Goal: Task Accomplishment & Management: Manage account settings

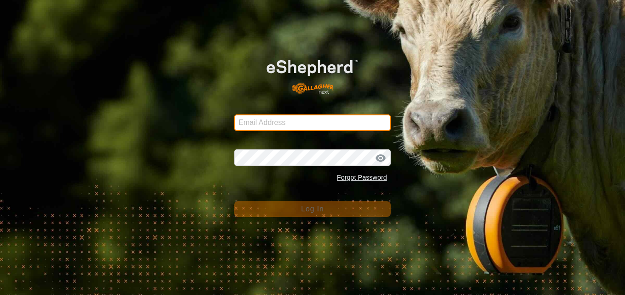
type input "jchurch@tru.ca"
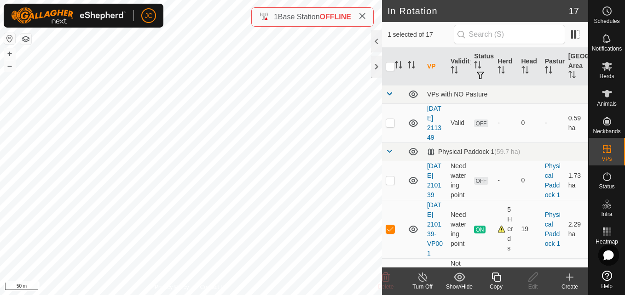
click at [492, 274] on icon at bounding box center [495, 277] width 9 height 9
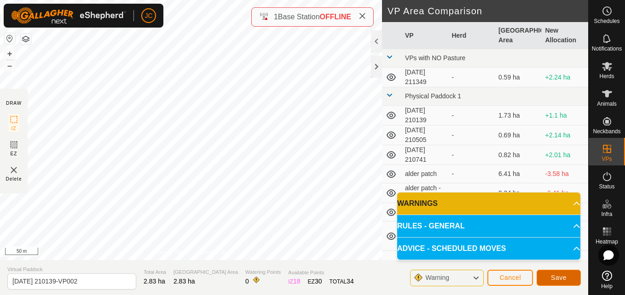
click at [562, 272] on button "Save" at bounding box center [558, 278] width 44 height 16
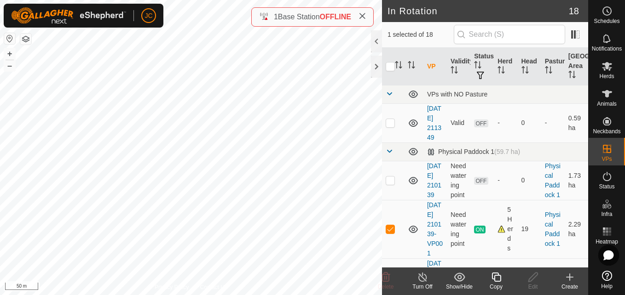
checkbox input "false"
checkbox input "true"
checkbox input "false"
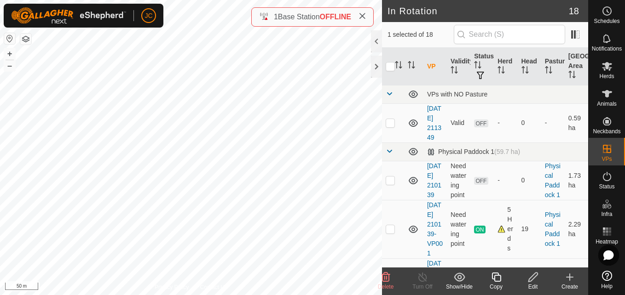
checkbox input "true"
checkbox input "false"
checkbox input "true"
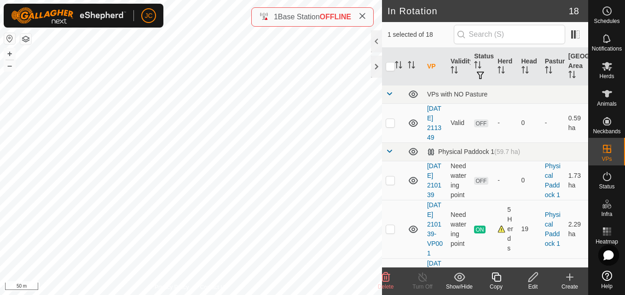
checkbox input "true"
checkbox input "false"
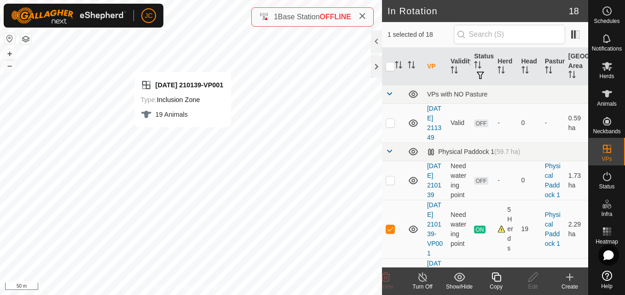
checkbox input "false"
checkbox input "true"
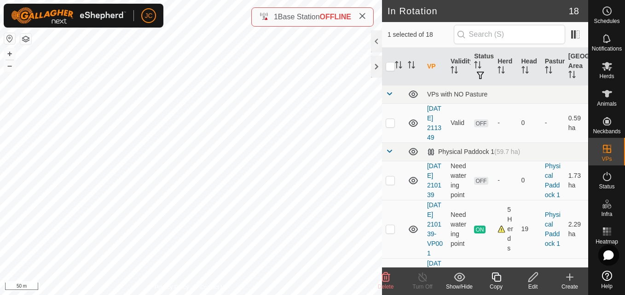
checkbox input "true"
checkbox input "false"
click at [388, 284] on span "Delete" at bounding box center [386, 287] width 16 height 6
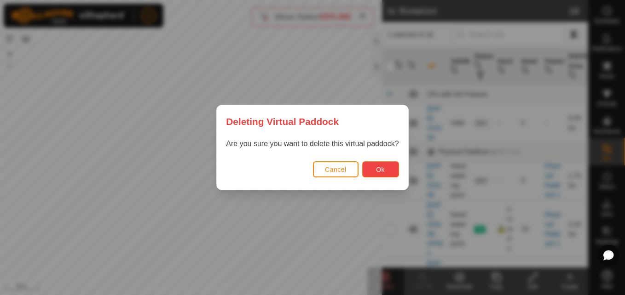
click at [387, 163] on button "Ok" at bounding box center [380, 169] width 37 height 16
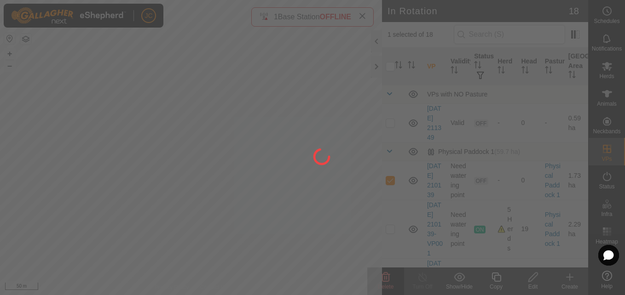
checkbox input "false"
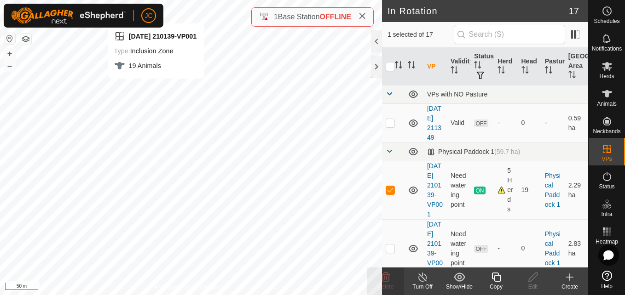
checkbox input "false"
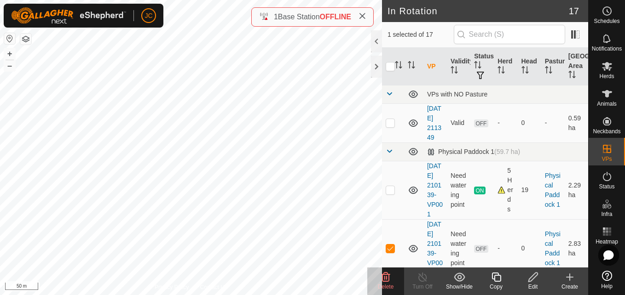
checkbox input "false"
checkbox input "true"
checkbox input "false"
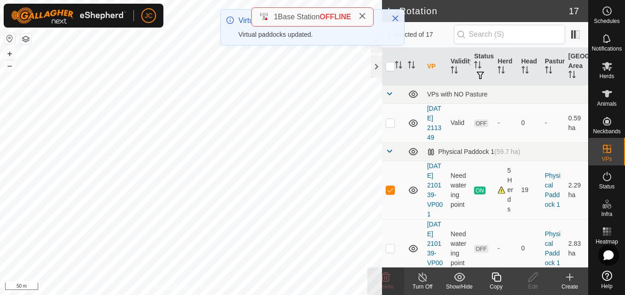
checkbox input "false"
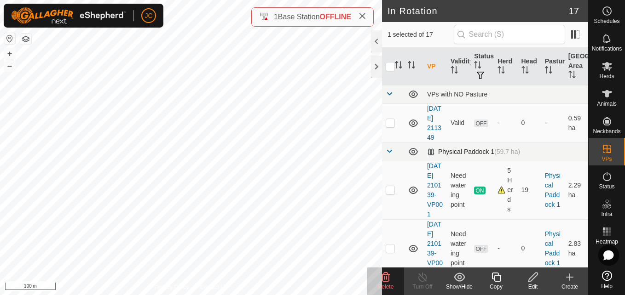
checkbox input "false"
checkbox input "true"
click at [388, 127] on p-checkbox at bounding box center [389, 122] width 9 height 7
checkbox input "true"
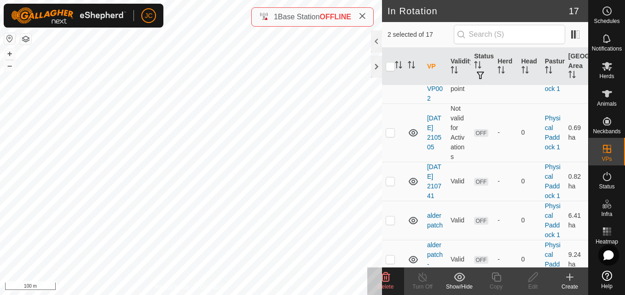
scroll to position [199, 0]
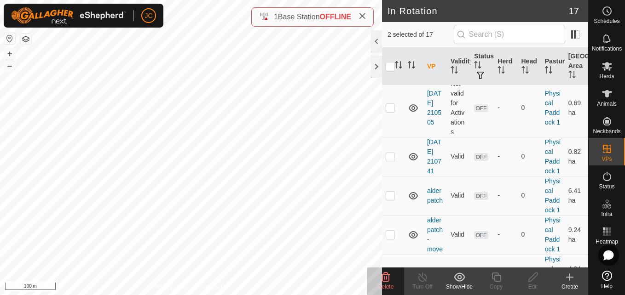
click at [386, 281] on icon at bounding box center [385, 277] width 11 height 11
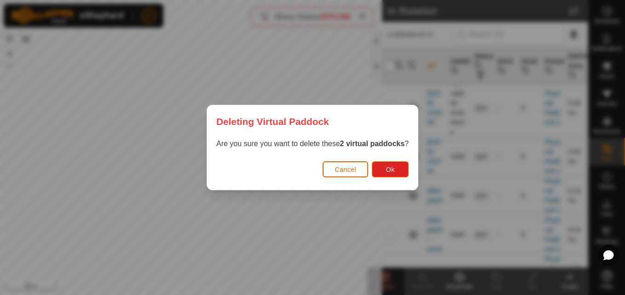
click at [346, 169] on span "Cancel" at bounding box center [345, 169] width 22 height 7
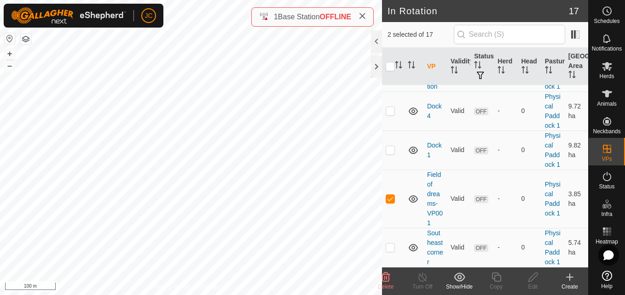
scroll to position [780, 0]
click at [390, 195] on p-checkbox at bounding box center [389, 198] width 9 height 7
checkbox input "false"
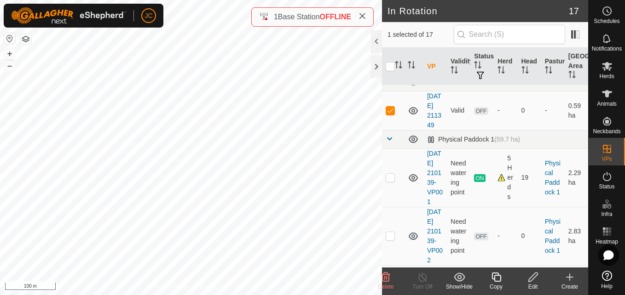
scroll to position [0, 0]
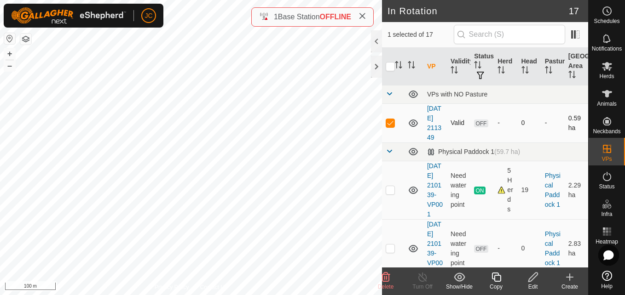
click at [385, 124] on p-checkbox at bounding box center [389, 122] width 9 height 7
checkbox input "true"
click at [495, 280] on icon at bounding box center [496, 277] width 12 height 11
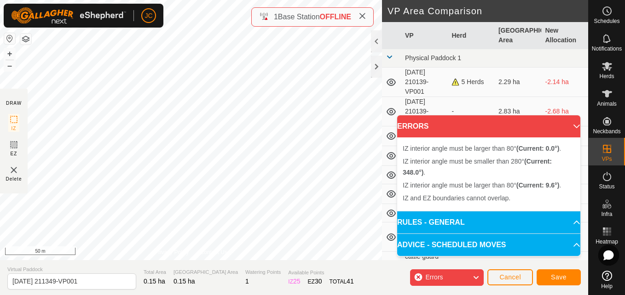
click at [117, 207] on div "IZ interior angle must be larger than 80° (Current: 0.0°) . + – ⇧ i 50 m" at bounding box center [191, 130] width 382 height 260
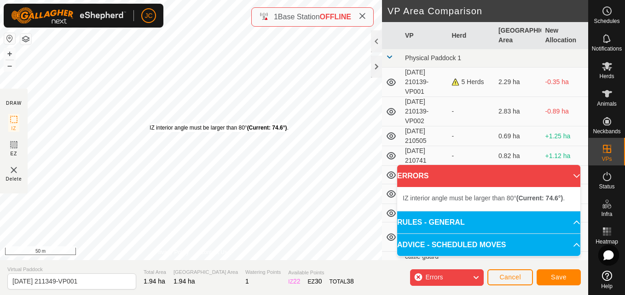
click at [145, 105] on div "IZ interior angle must be larger than 80° (Current: 74.6°) . + – ⇧ i 50 m" at bounding box center [191, 130] width 382 height 260
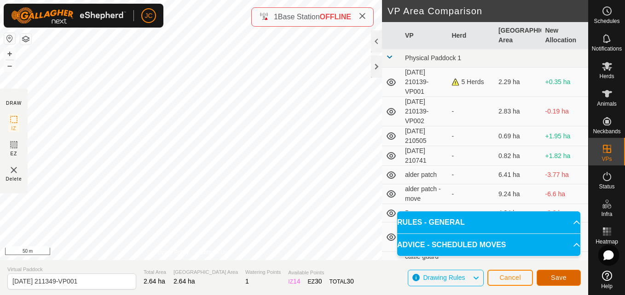
click at [546, 271] on button "Save" at bounding box center [558, 278] width 44 height 16
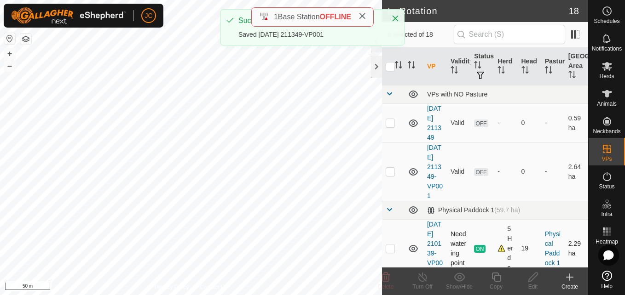
checkbox input "true"
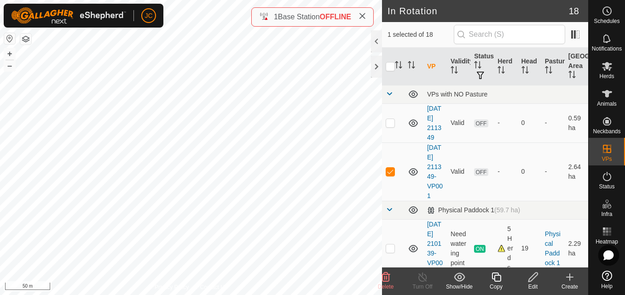
click at [499, 282] on icon at bounding box center [496, 277] width 12 height 11
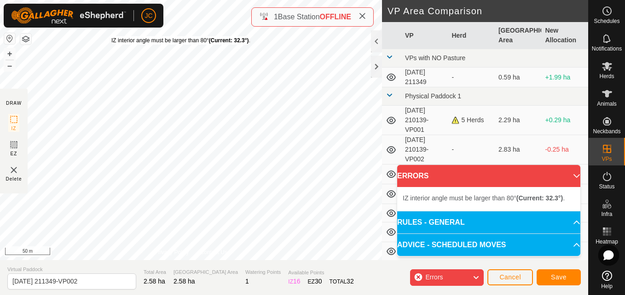
click at [111, 36] on div "IZ interior angle must be larger than 80° (Current: 32.3°) ." at bounding box center [180, 40] width 139 height 8
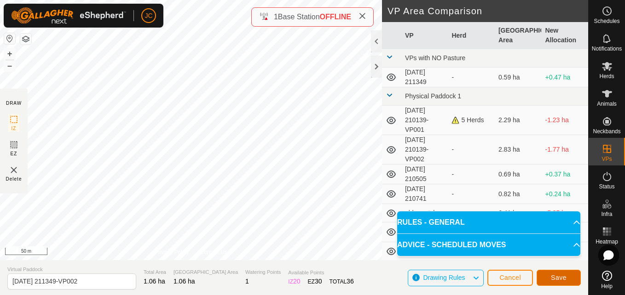
click at [551, 284] on button "Save" at bounding box center [558, 278] width 44 height 16
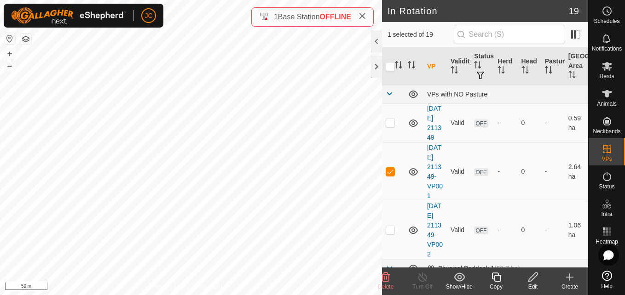
checkbox input "false"
checkbox input "true"
checkbox input "false"
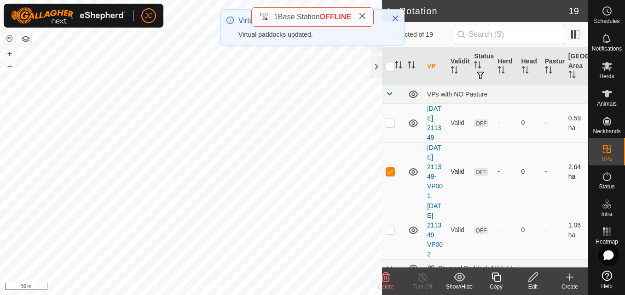
checkbox input "false"
checkbox input "true"
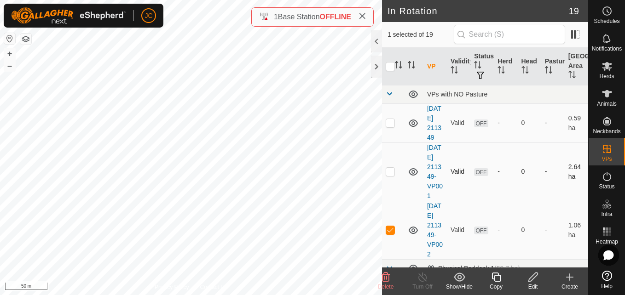
checkbox input "true"
checkbox input "false"
click at [501, 283] on div "Copy" at bounding box center [495, 287] width 37 height 8
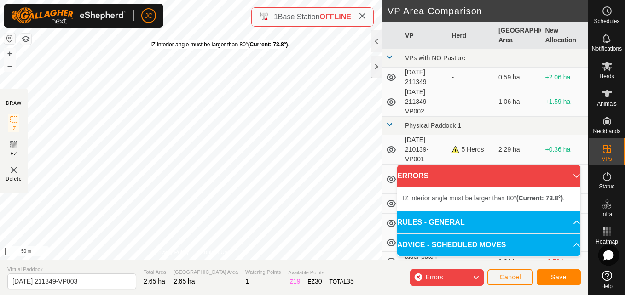
click at [150, 40] on div "IZ interior angle must be larger than 80° (Current: 73.8°) ." at bounding box center [219, 44] width 139 height 8
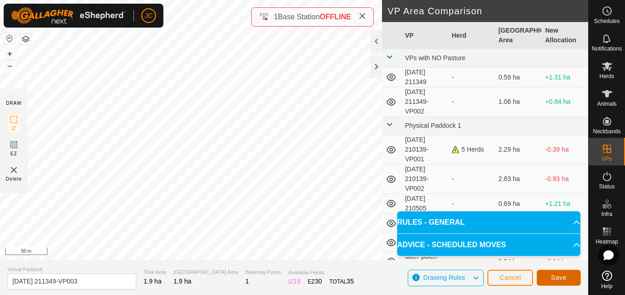
click at [568, 276] on button "Save" at bounding box center [558, 278] width 44 height 16
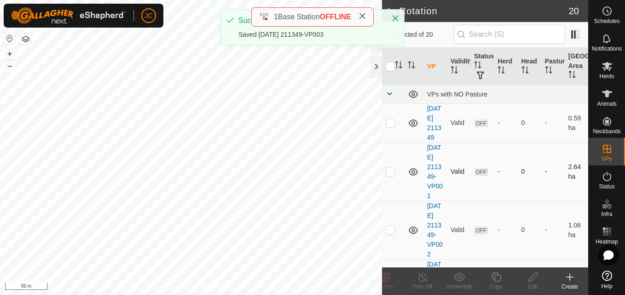
checkbox input "true"
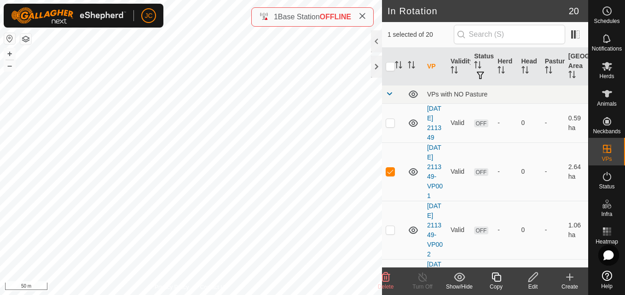
click at [489, 274] on copy-svg-icon at bounding box center [495, 277] width 37 height 11
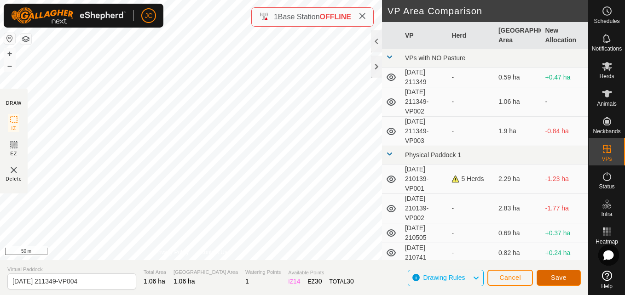
click at [561, 283] on button "Save" at bounding box center [558, 278] width 44 height 16
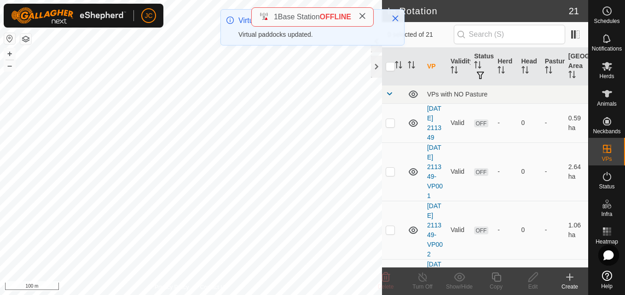
checkbox input "true"
checkbox input "false"
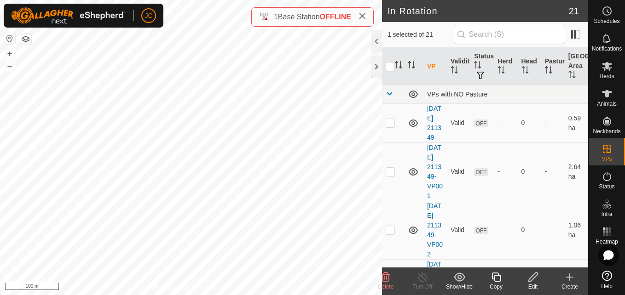
checkbox input "true"
checkbox input "false"
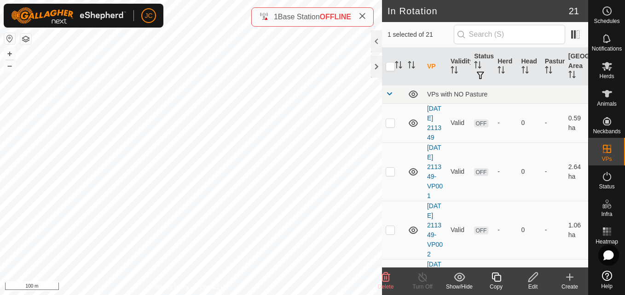
checkbox input "true"
click at [531, 278] on icon at bounding box center [533, 277] width 12 height 11
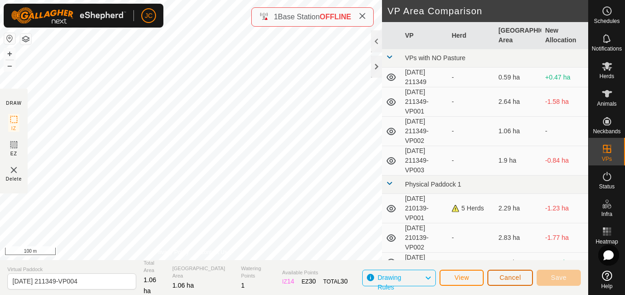
click at [495, 280] on button "Cancel" at bounding box center [510, 278] width 46 height 16
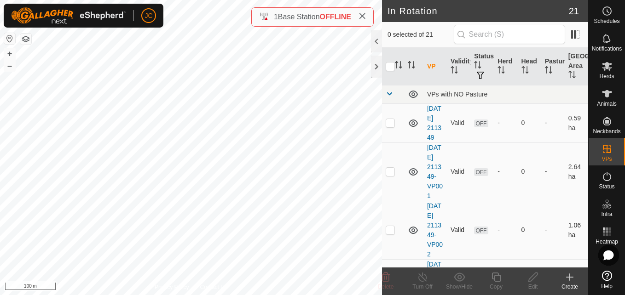
checkbox input "true"
checkbox input "false"
click at [493, 276] on icon at bounding box center [496, 277] width 12 height 11
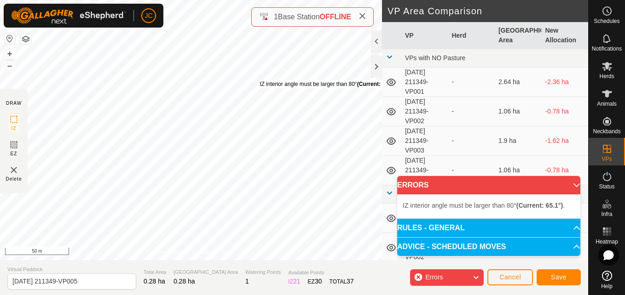
click at [259, 80] on div "IZ interior angle must be larger than 80° (Current: 65.1°) ." at bounding box center [328, 84] width 139 height 8
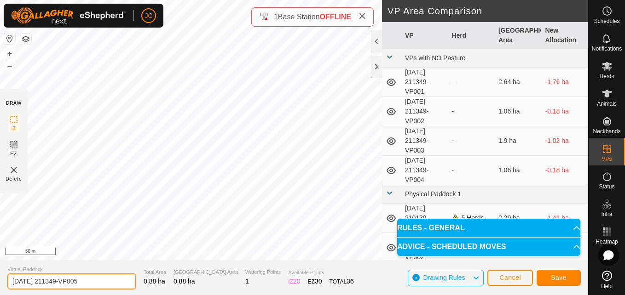
click at [108, 285] on input "2025-08-16 211349-VP005" at bounding box center [71, 282] width 129 height 16
click at [72, 284] on input "2025-08-16 211349-VP005" at bounding box center [71, 282] width 129 height 16
type input "VP005"
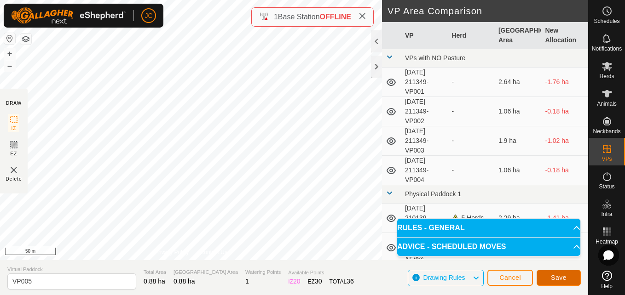
click at [558, 278] on span "Save" at bounding box center [559, 277] width 16 height 7
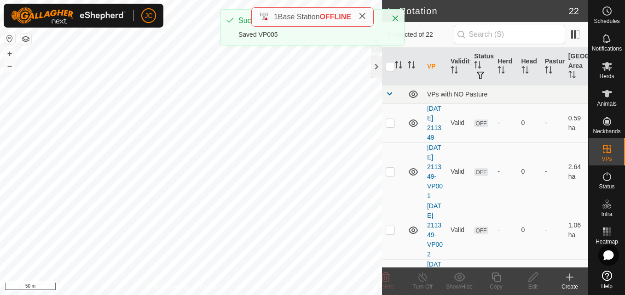
checkbox input "true"
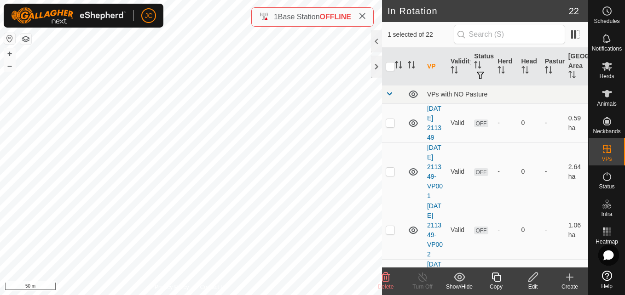
click at [495, 274] on icon at bounding box center [496, 277] width 12 height 11
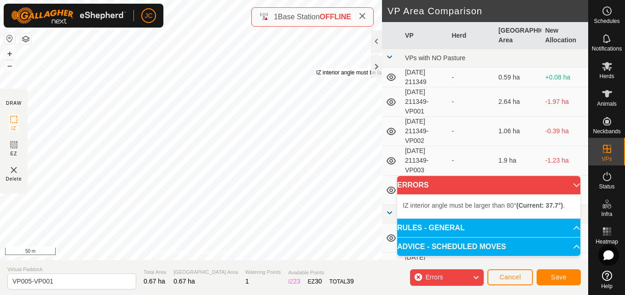
click at [316, 69] on div "IZ interior angle must be larger than 80° (Current: 37.7°) ." at bounding box center [385, 73] width 139 height 8
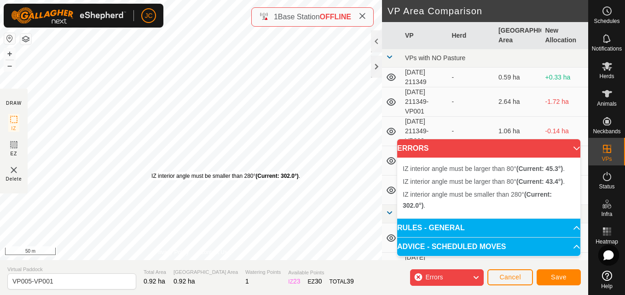
click at [151, 172] on div "IZ interior angle must be smaller than 280° (Current: 302.0°) ." at bounding box center [225, 176] width 149 height 8
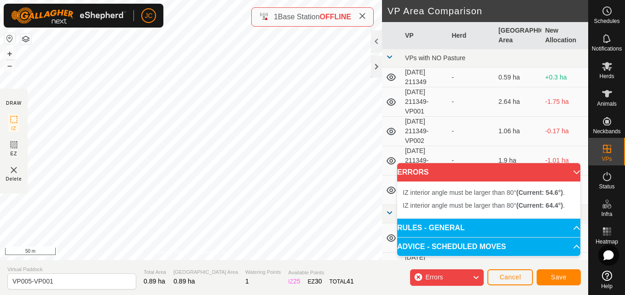
click at [277, 178] on div "IZ interior angle must be larger than 80° (Current: 54.6°) . + – ⇧ i 50 m" at bounding box center [191, 130] width 382 height 260
click at [506, 273] on button "Cancel" at bounding box center [510, 278] width 46 height 16
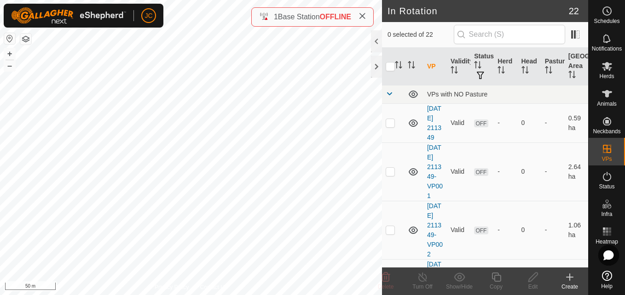
checkbox input "true"
click at [539, 281] on edit-svg-icon at bounding box center [532, 277] width 37 height 11
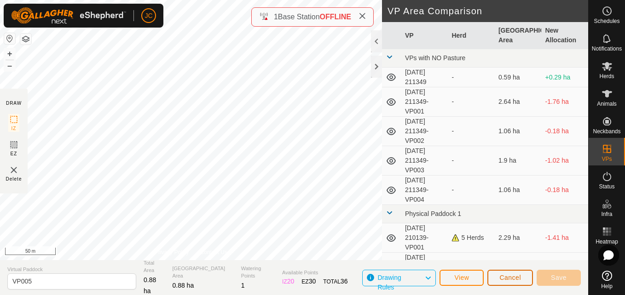
click at [494, 281] on button "Cancel" at bounding box center [510, 278] width 46 height 16
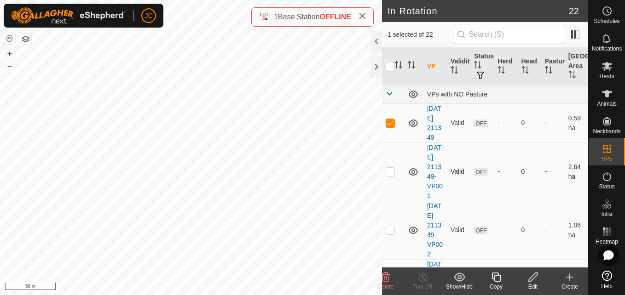
checkbox input "false"
checkbox input "true"
click at [519, 285] on div "Edit" at bounding box center [532, 287] width 37 height 8
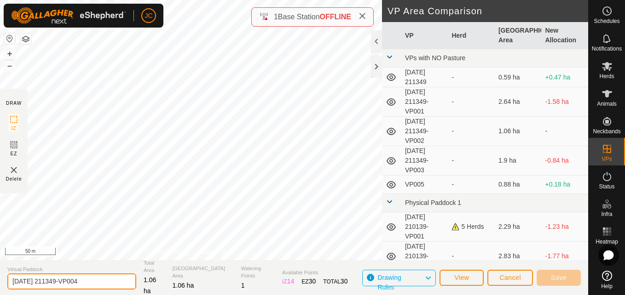
click at [71, 282] on input "2025-08-16 211349-VP004" at bounding box center [71, 282] width 129 height 16
click at [71, 282] on input "VP004" at bounding box center [71, 282] width 129 height 16
type input "VP004"
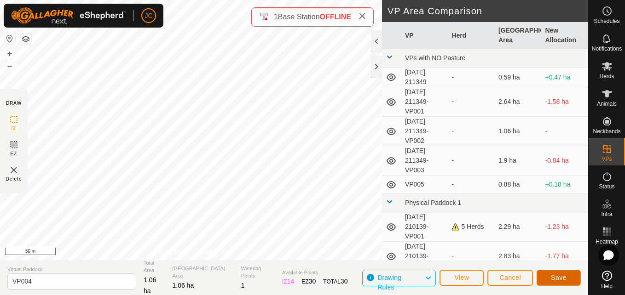
click at [576, 281] on button "Save" at bounding box center [558, 278] width 44 height 16
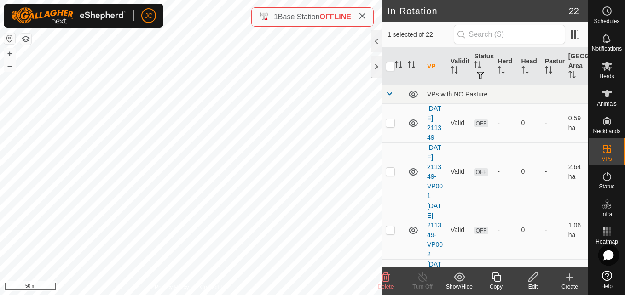
checkbox input "false"
checkbox input "true"
checkbox input "false"
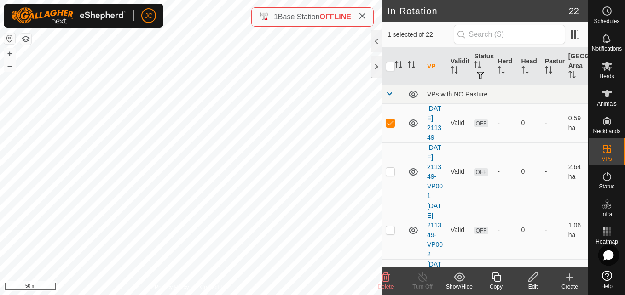
checkbox input "true"
checkbox input "false"
checkbox input "true"
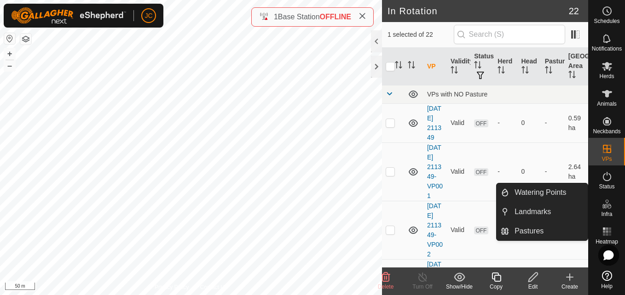
drag, startPoint x: 606, startPoint y: 197, endPoint x: 604, endPoint y: 205, distance: 8.5
click at [604, 205] on icon at bounding box center [606, 204] width 11 height 11
click at [560, 213] on link "Landmarks" at bounding box center [548, 212] width 79 height 18
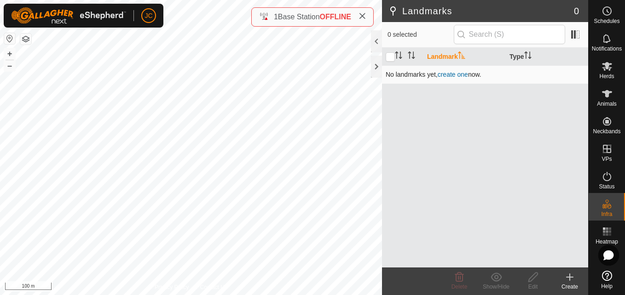
click at [454, 74] on link "create one" at bounding box center [452, 74] width 30 height 7
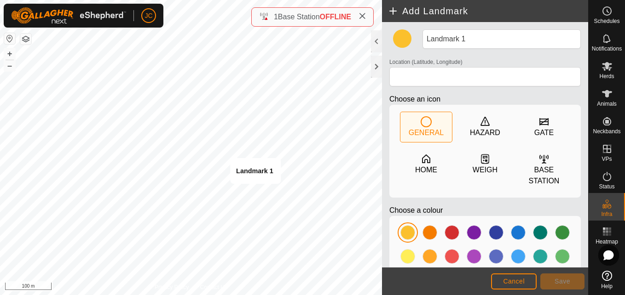
type input "52.364643, -121.541625"
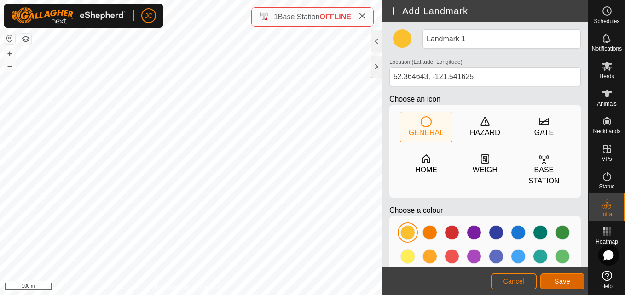
click at [569, 287] on button "Save" at bounding box center [562, 282] width 44 height 16
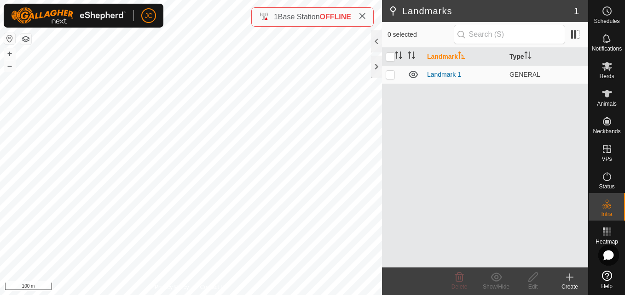
click at [563, 271] on div "Create" at bounding box center [569, 282] width 37 height 28
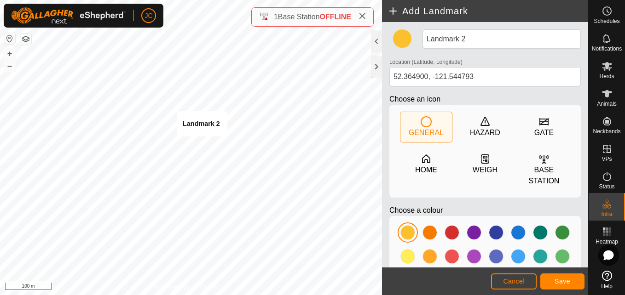
type input "52.365255, -121.544590"
click at [570, 282] on button "Save" at bounding box center [562, 282] width 44 height 16
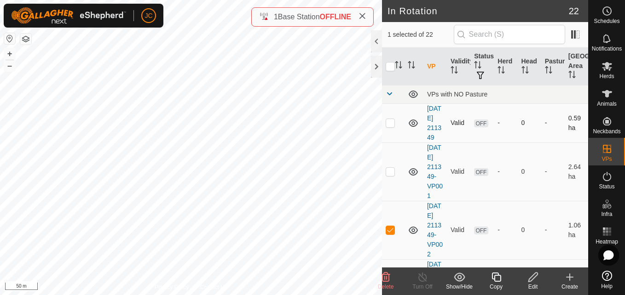
checkbox input "true"
checkbox input "false"
checkbox input "true"
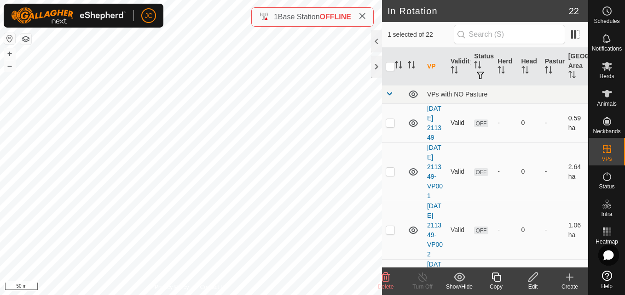
checkbox input "true"
checkbox input "false"
checkbox input "true"
checkbox input "false"
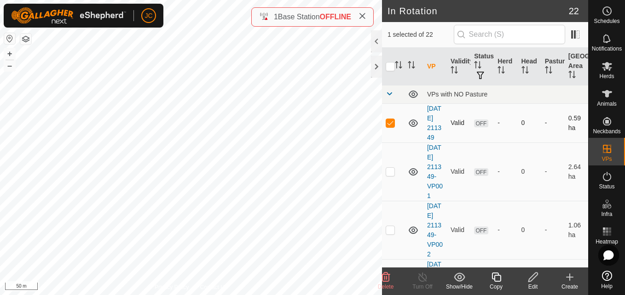
checkbox input "true"
click at [508, 285] on div "Copy" at bounding box center [495, 287] width 37 height 8
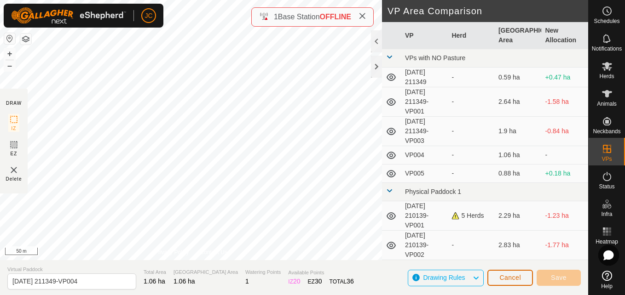
click at [527, 281] on button "Cancel" at bounding box center [510, 278] width 46 height 16
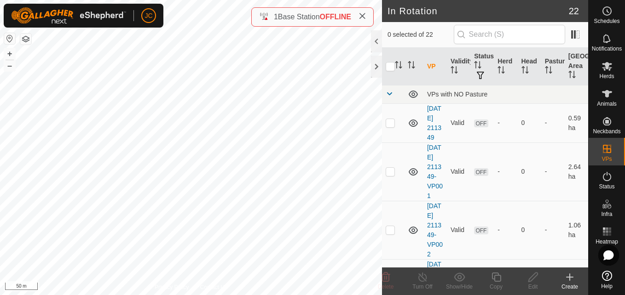
checkbox input "true"
checkbox input "false"
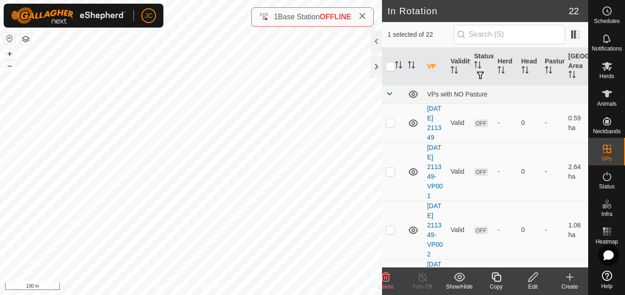
checkbox input "true"
checkbox input "false"
checkbox input "true"
checkbox input "false"
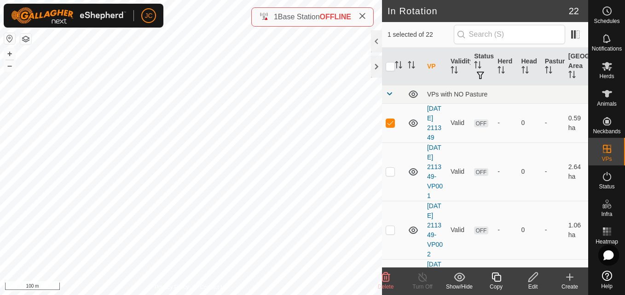
checkbox input "false"
checkbox input "true"
click at [534, 281] on icon at bounding box center [533, 277] width 12 height 11
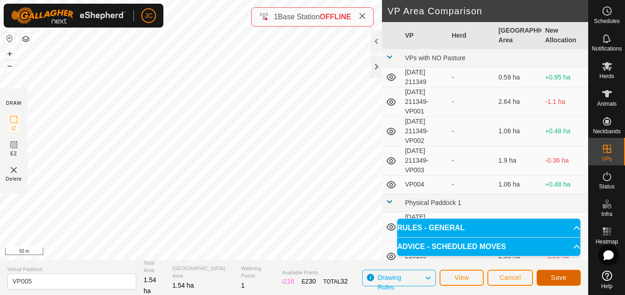
click at [566, 275] on button "Save" at bounding box center [558, 278] width 44 height 16
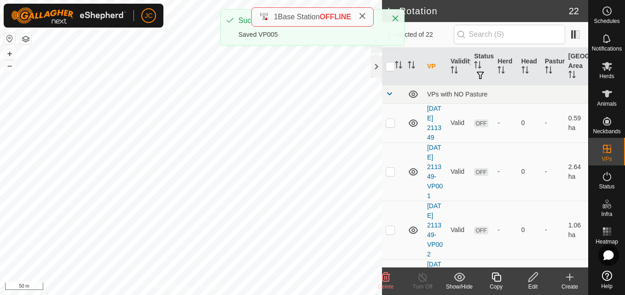
checkbox input "false"
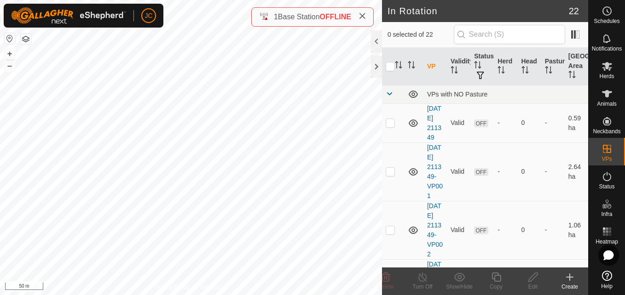
checkbox input "true"
click at [503, 282] on copy-svg-icon at bounding box center [495, 277] width 37 height 11
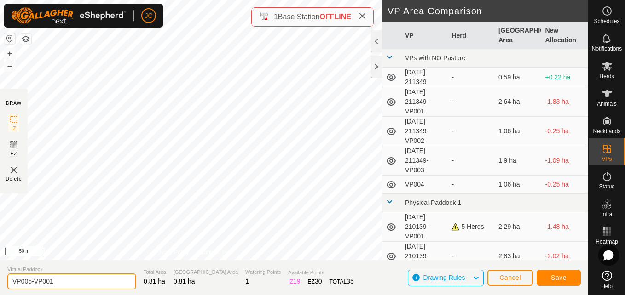
click at [54, 284] on input "VP005-VP001" at bounding box center [71, 282] width 129 height 16
type input "V"
type input "VP1"
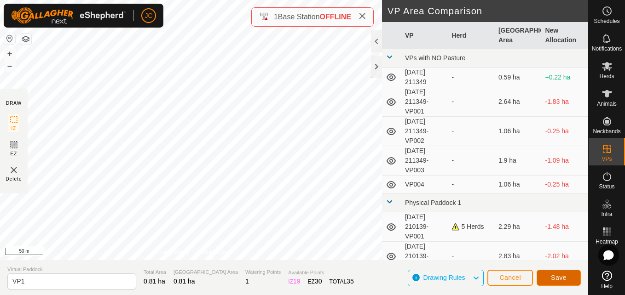
click at [541, 282] on button "Save" at bounding box center [558, 278] width 44 height 16
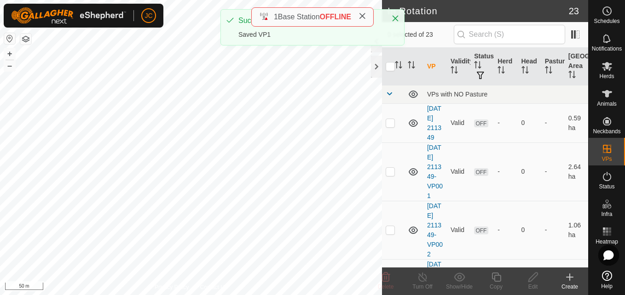
checkbox input "true"
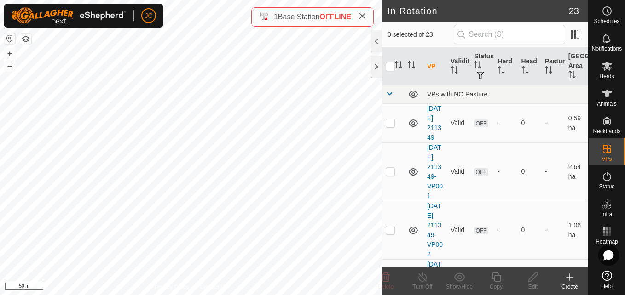
checkbox input "true"
click at [529, 285] on div "Edit" at bounding box center [532, 287] width 37 height 8
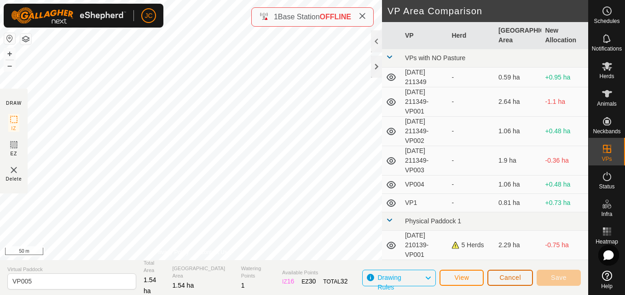
click at [505, 281] on span "Cancel" at bounding box center [510, 277] width 22 height 7
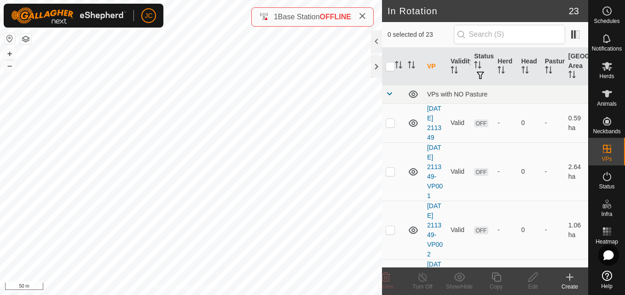
checkbox input "true"
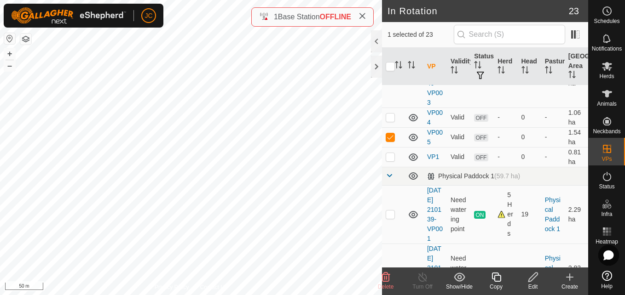
scroll to position [211, 0]
click at [386, 121] on p-checkbox at bounding box center [389, 116] width 9 height 7
checkbox input "true"
click at [389, 147] on td at bounding box center [393, 137] width 22 height 20
checkbox input "false"
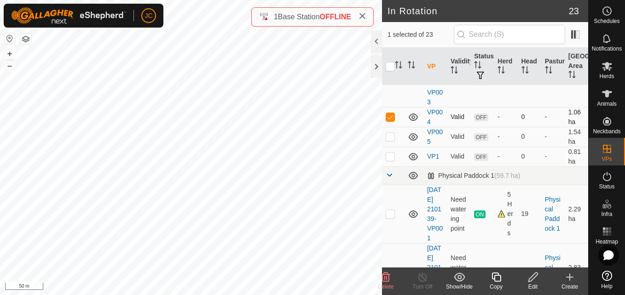
click at [391, 121] on p-checkbox at bounding box center [389, 116] width 9 height 7
checkbox input "false"
checkbox input "true"
checkbox input "false"
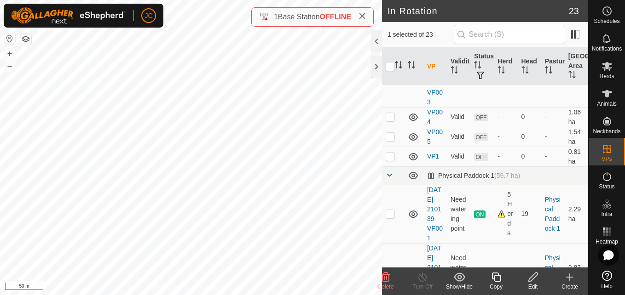
checkbox input "false"
checkbox input "true"
checkbox input "false"
checkbox input "true"
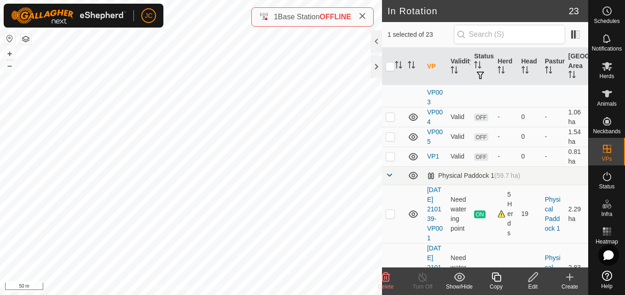
checkbox input "false"
checkbox input "true"
checkbox input "false"
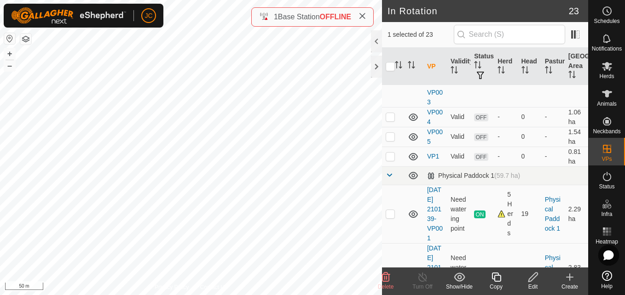
click at [500, 282] on icon at bounding box center [496, 277] width 12 height 11
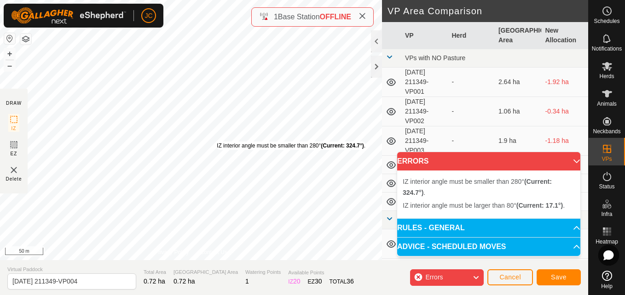
click at [217, 142] on div "IZ interior angle must be smaller than 280° (Current: 324.7°) . + – ⇧ i 50 m" at bounding box center [191, 130] width 382 height 260
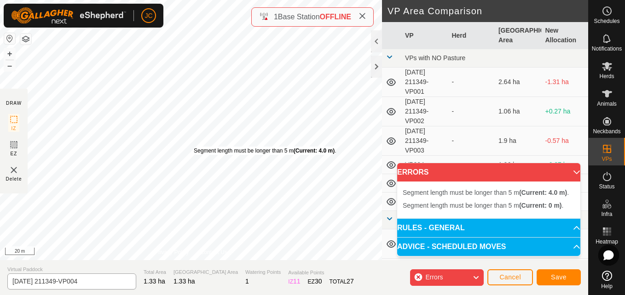
click at [194, 147] on div "Segment length must be longer than 5 m (Current: 4.0 m) ." at bounding box center [265, 151] width 142 height 8
click at [191, 144] on div "Segment length must be longer than 5 m (Current: 4.0 m) ." at bounding box center [262, 148] width 142 height 8
click at [192, 147] on div "Segment length must be longer than 5 m (Current: 4.0 m) ." at bounding box center [263, 151] width 142 height 8
click at [191, 146] on div "Segment length must be longer than 5 m (Current: 4.0 m) ." at bounding box center [262, 150] width 142 height 8
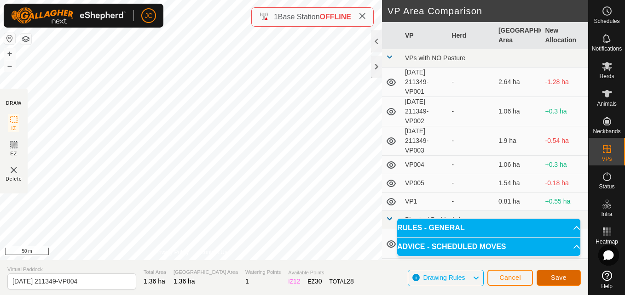
click at [561, 273] on button "Save" at bounding box center [558, 278] width 44 height 16
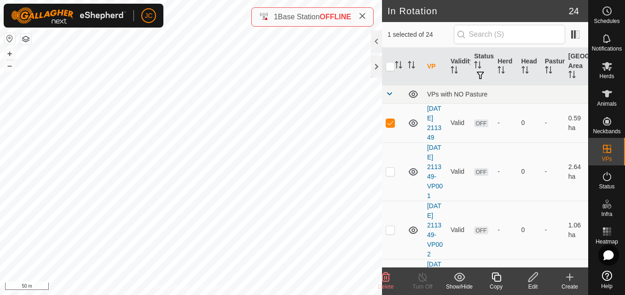
checkbox input "false"
checkbox input "true"
checkbox input "false"
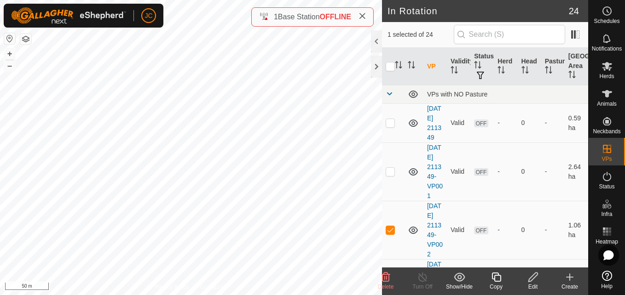
checkbox input "false"
checkbox input "true"
click at [529, 278] on icon at bounding box center [533, 277] width 12 height 11
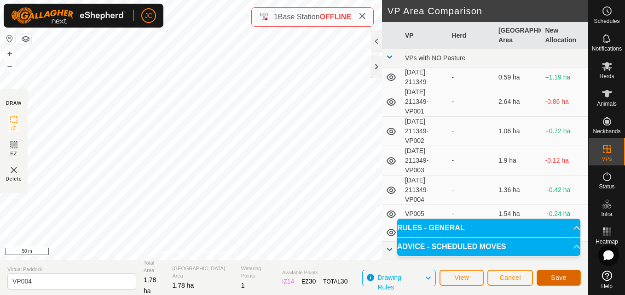
click at [554, 273] on button "Save" at bounding box center [558, 278] width 44 height 16
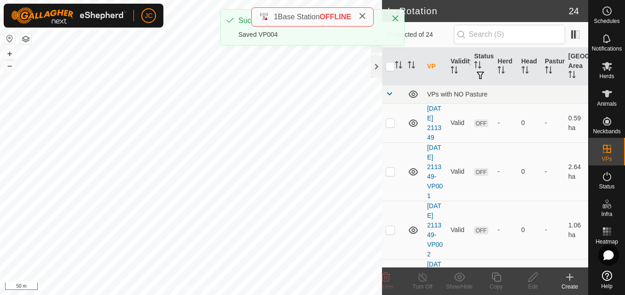
checkbox input "true"
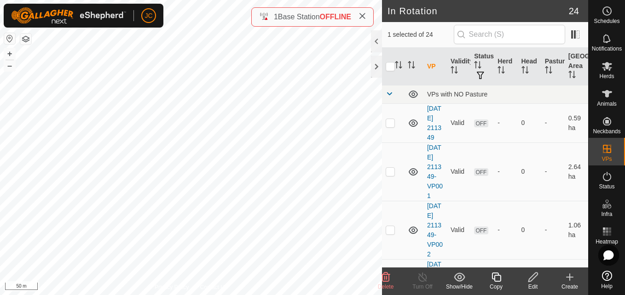
checkbox input "true"
checkbox input "false"
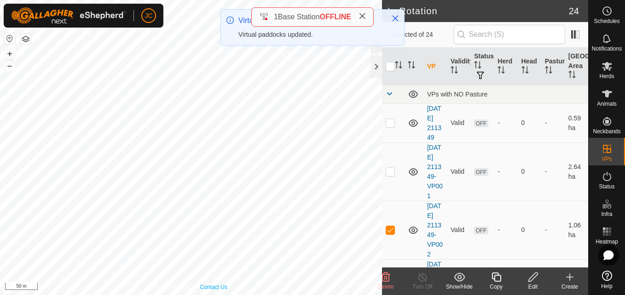
checkbox input "false"
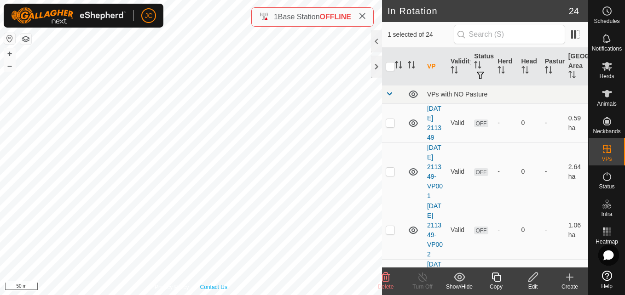
checkbox input "false"
checkbox input "true"
checkbox input "false"
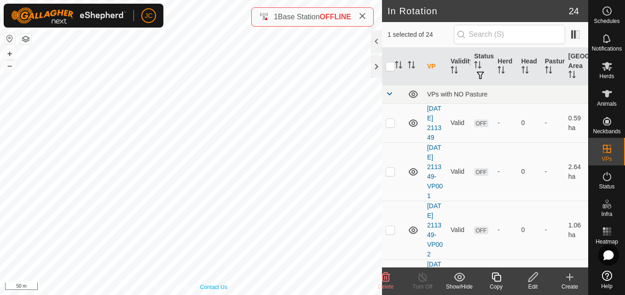
checkbox input "true"
checkbox input "false"
checkbox input "true"
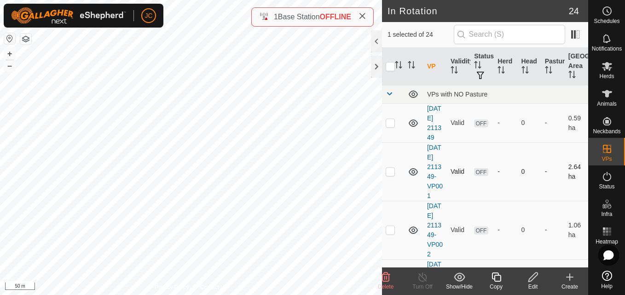
checkbox input "true"
checkbox input "false"
checkbox input "true"
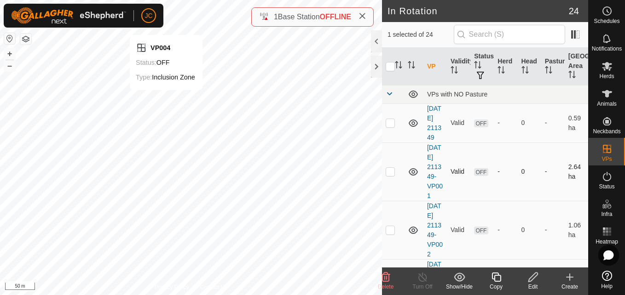
checkbox input "true"
checkbox input "false"
checkbox input "true"
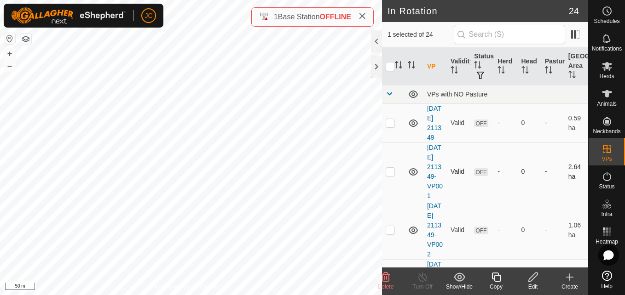
checkbox input "true"
checkbox input "false"
click at [387, 285] on span "Delete" at bounding box center [386, 287] width 16 height 6
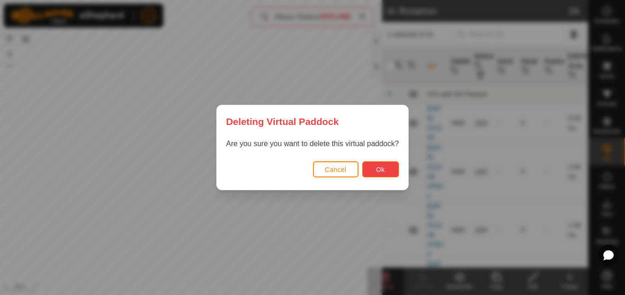
click at [377, 174] on button "Ok" at bounding box center [380, 169] width 37 height 16
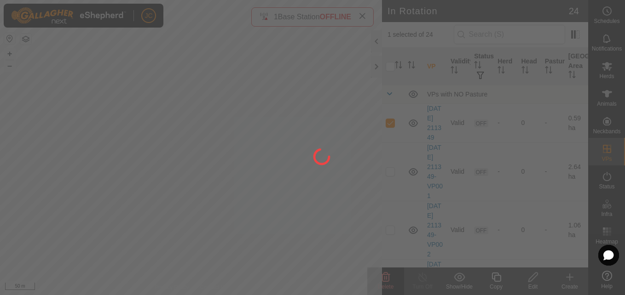
checkbox input "false"
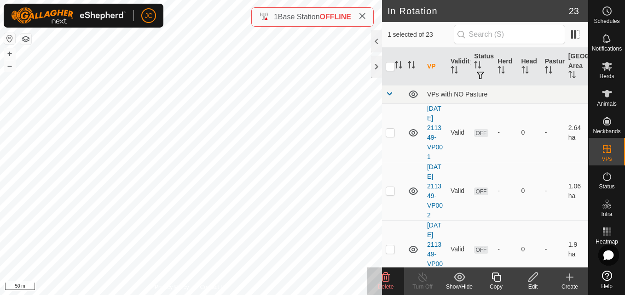
checkbox input "false"
checkbox input "true"
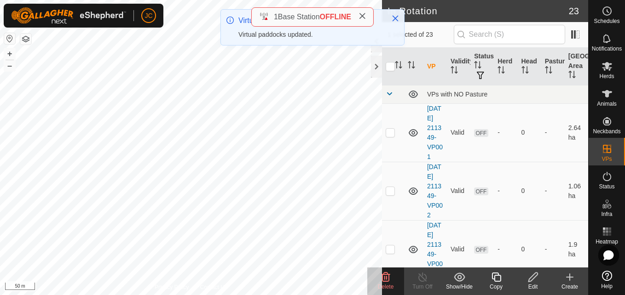
click at [536, 285] on div "Edit" at bounding box center [532, 287] width 37 height 8
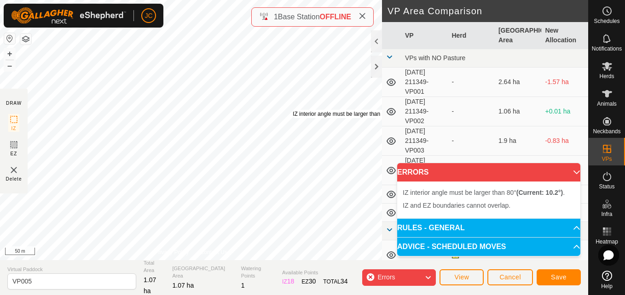
click at [293, 110] on div "IZ interior angle must be larger than 80° (Current: 10.2°) ." at bounding box center [362, 114] width 139 height 8
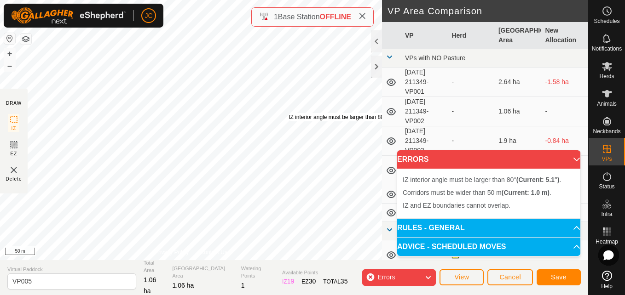
click at [288, 113] on div "IZ interior angle must be larger than 80° (Current: 5.1°) ." at bounding box center [356, 117] width 136 height 8
click at [282, 113] on div "IZ interior angle must be larger than 80° (Current: 5.1°) ." at bounding box center [350, 117] width 136 height 8
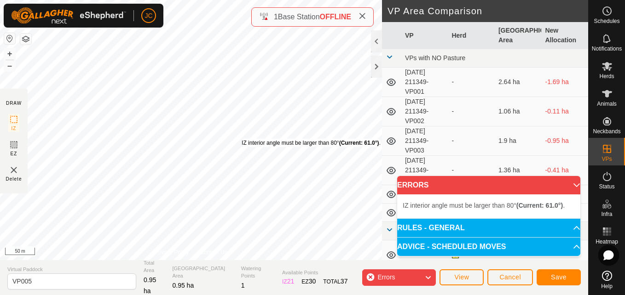
click at [242, 139] on div "IZ interior angle must be larger than 80° (Current: 61.0°) ." at bounding box center [311, 143] width 139 height 8
click at [497, 271] on button "Cancel" at bounding box center [510, 278] width 46 height 16
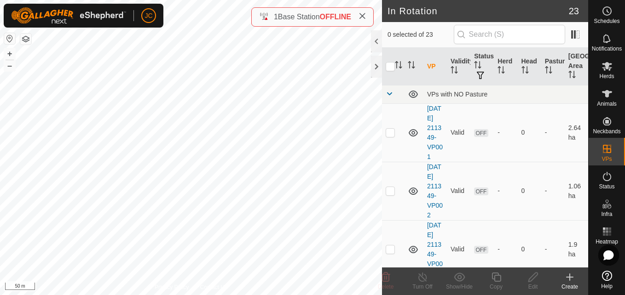
checkbox input "true"
click at [505, 280] on copy-svg-icon at bounding box center [495, 277] width 37 height 11
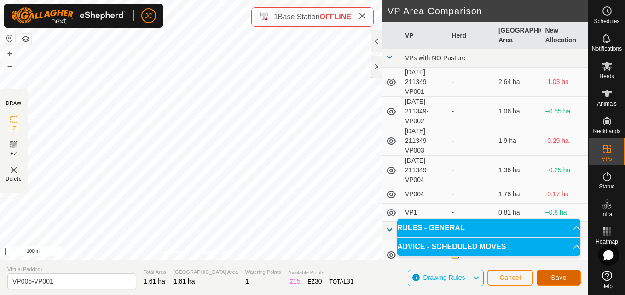
click at [551, 273] on button "Save" at bounding box center [558, 278] width 44 height 16
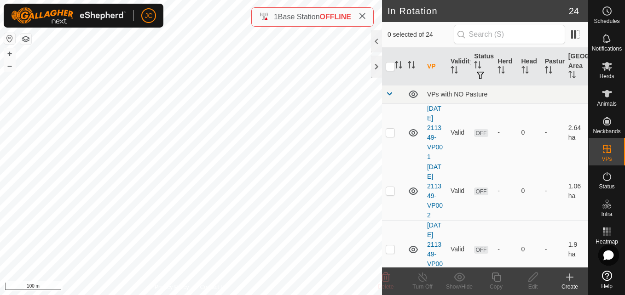
checkbox input "true"
click at [491, 283] on div "Copy" at bounding box center [495, 287] width 37 height 8
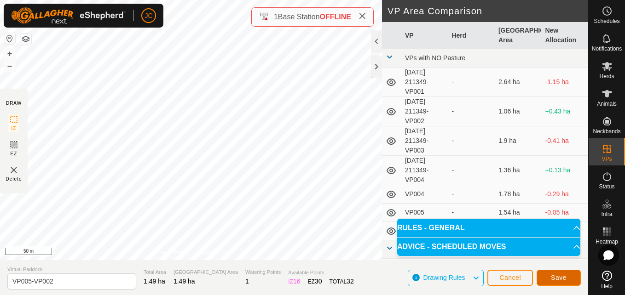
click at [559, 274] on span "Save" at bounding box center [559, 277] width 16 height 7
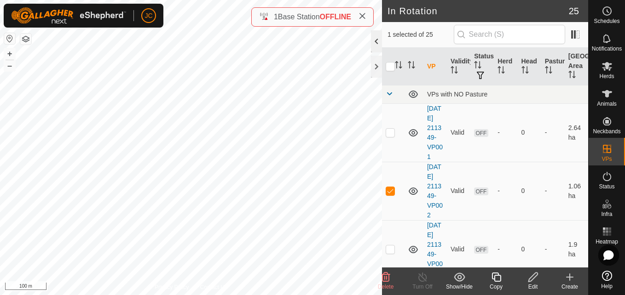
checkbox input "false"
checkbox input "true"
checkbox input "false"
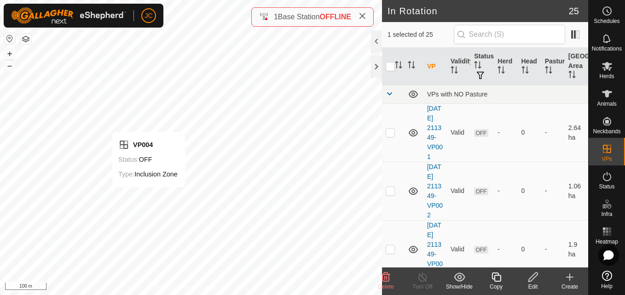
checkbox input "true"
checkbox input "false"
checkbox input "true"
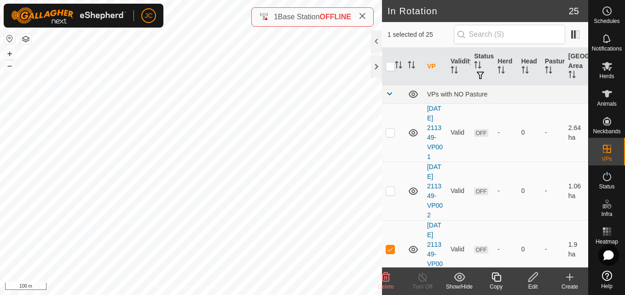
checkbox input "false"
checkbox input "true"
checkbox input "false"
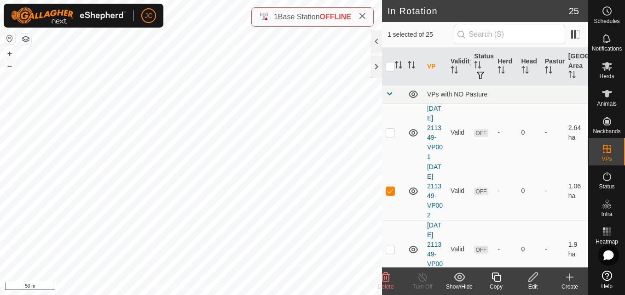
drag, startPoint x: 119, startPoint y: 146, endPoint x: 501, endPoint y: 281, distance: 405.2
click at [501, 281] on icon at bounding box center [496, 277] width 12 height 11
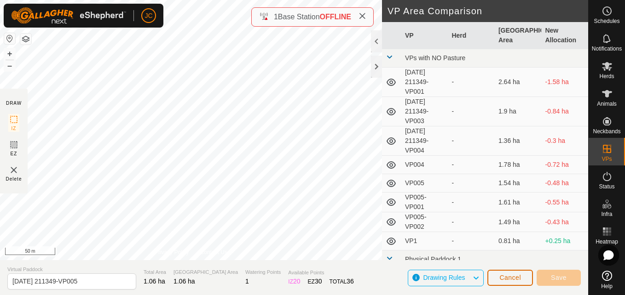
click at [501, 281] on span "Cancel" at bounding box center [510, 277] width 22 height 7
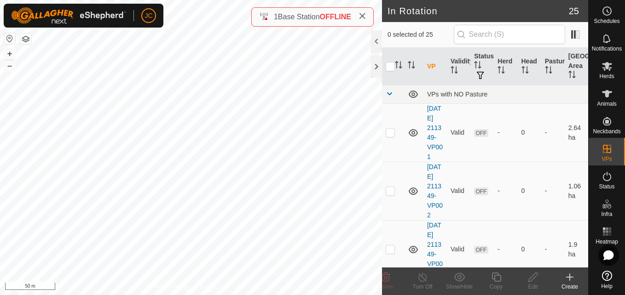
checkbox input "true"
click at [534, 282] on icon at bounding box center [533, 277] width 12 height 11
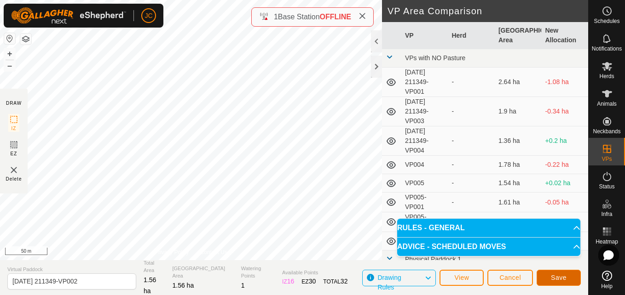
click at [567, 283] on button "Save" at bounding box center [558, 278] width 44 height 16
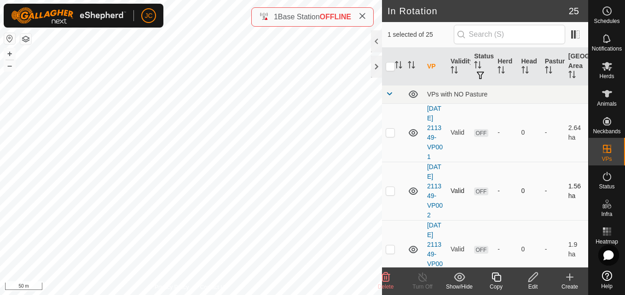
checkbox input "false"
checkbox input "true"
click at [532, 291] on div "Edit" at bounding box center [532, 282] width 37 height 28
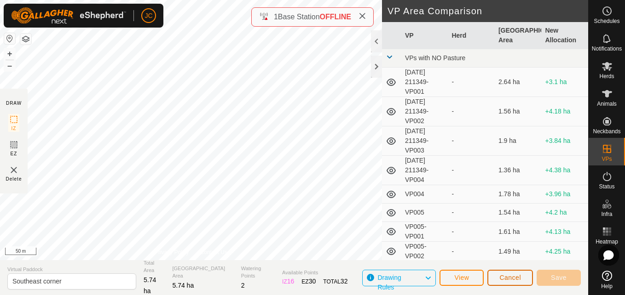
click at [506, 283] on button "Cancel" at bounding box center [510, 278] width 46 height 16
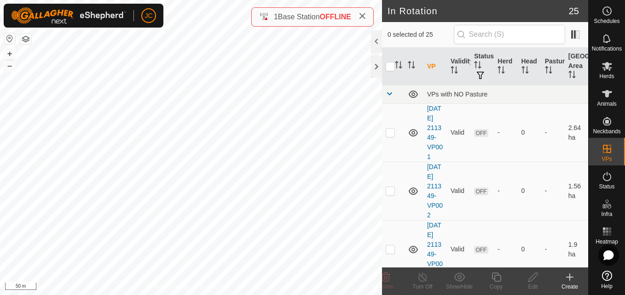
checkbox input "true"
click at [501, 283] on div "Copy" at bounding box center [495, 287] width 37 height 8
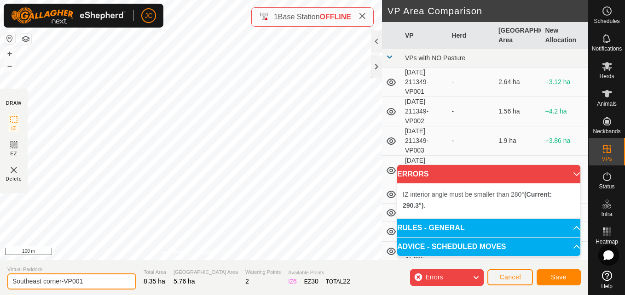
click at [64, 276] on input "Southeast corner-VP001" at bounding box center [71, 282] width 129 height 16
type input "Moving animals for [PERSON_NAME]'s place"
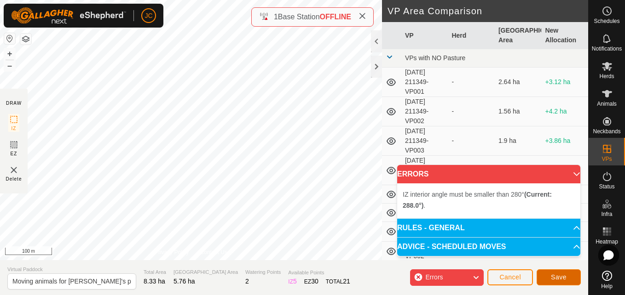
click at [559, 271] on button "Save" at bounding box center [558, 278] width 44 height 16
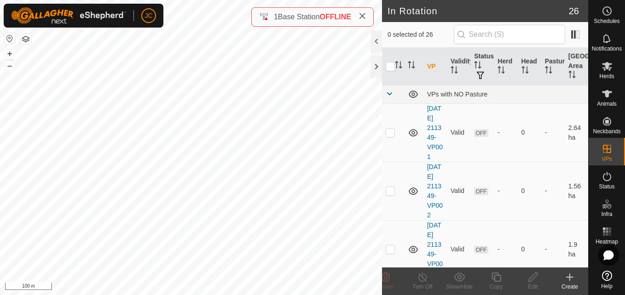
checkbox input "true"
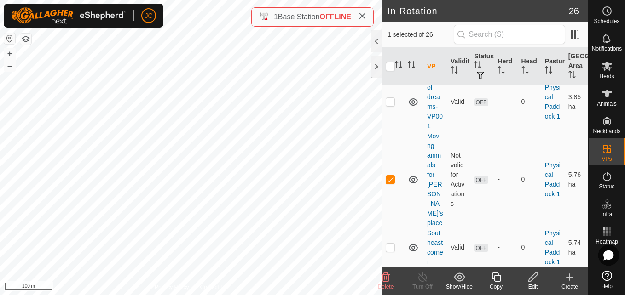
scroll to position [1143, 0]
checkbox input "true"
checkbox input "false"
checkbox input "true"
checkbox input "false"
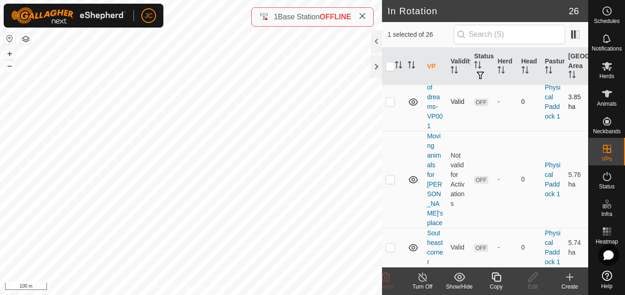
checkbox input "false"
checkbox input "true"
checkbox input "false"
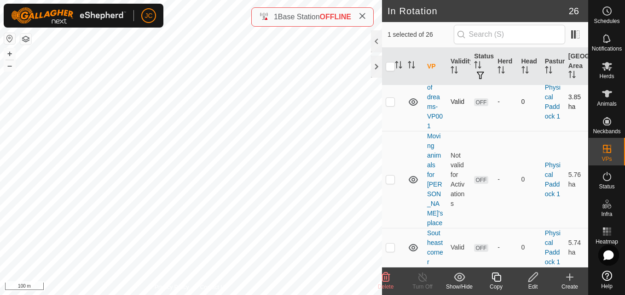
checkbox input "false"
checkbox input "true"
checkbox input "false"
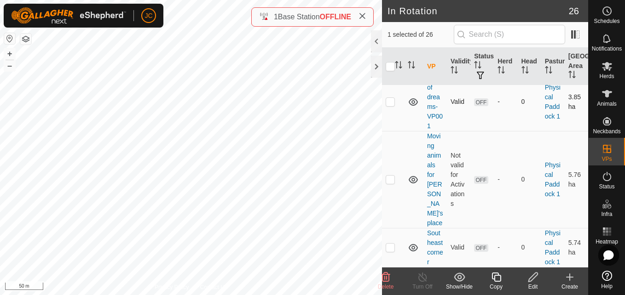
checkbox input "false"
checkbox input "true"
checkbox input "false"
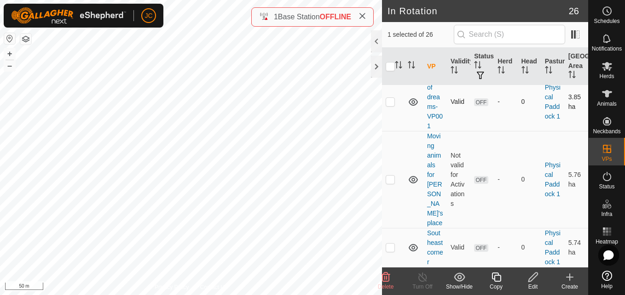
checkbox input "false"
checkbox input "true"
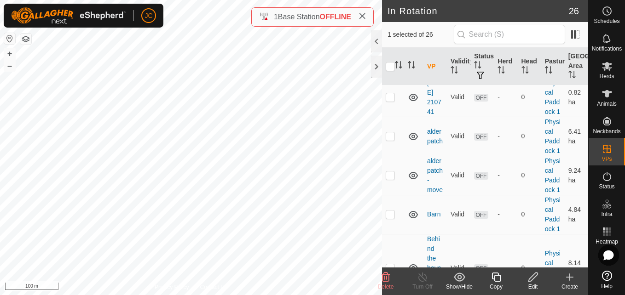
scroll to position [575, 0]
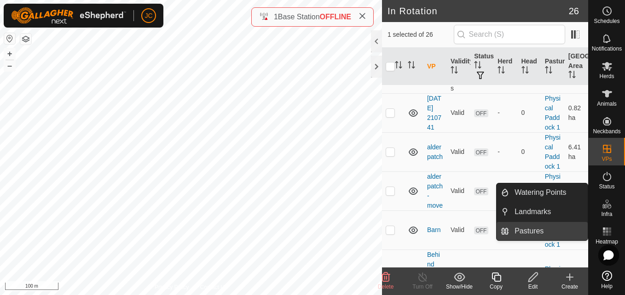
click at [558, 228] on link "Pastures" at bounding box center [548, 231] width 79 height 18
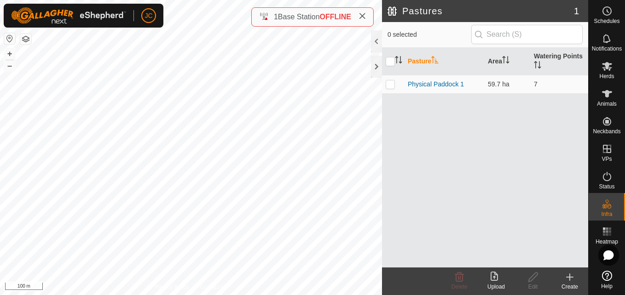
click at [574, 292] on div "Create" at bounding box center [569, 282] width 37 height 28
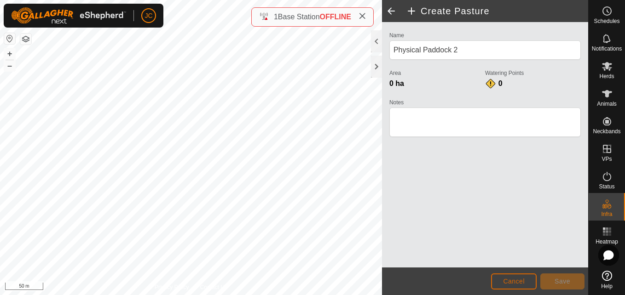
click at [511, 279] on span "Cancel" at bounding box center [514, 281] width 22 height 7
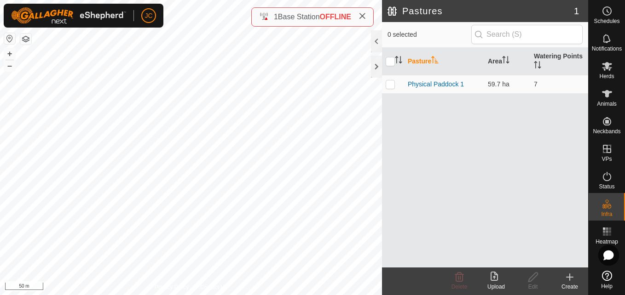
click at [565, 279] on icon at bounding box center [569, 277] width 11 height 11
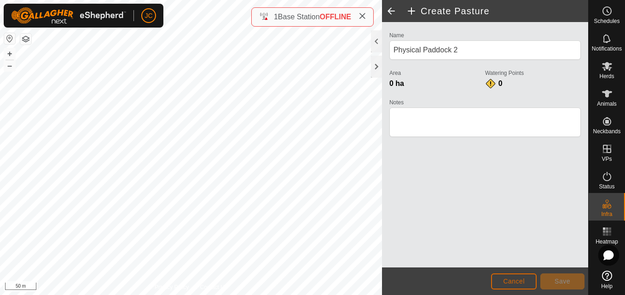
click at [499, 286] on button "Cancel" at bounding box center [514, 282] width 46 height 16
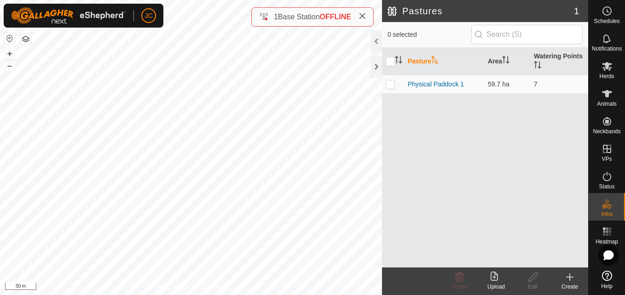
click at [563, 282] on create-svg-icon at bounding box center [569, 277] width 37 height 11
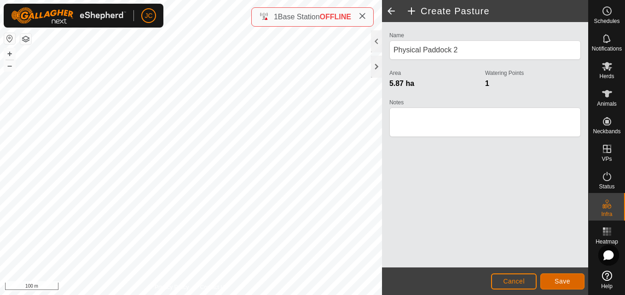
click at [563, 280] on span "Save" at bounding box center [562, 281] width 16 height 7
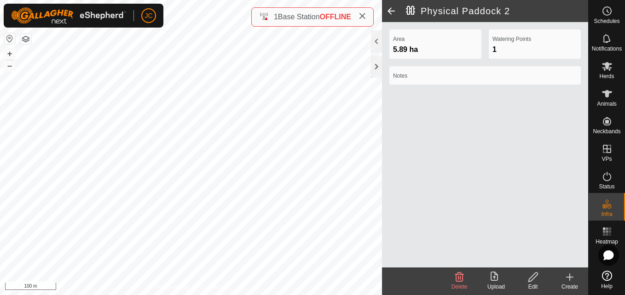
click at [386, 12] on span at bounding box center [391, 11] width 18 height 22
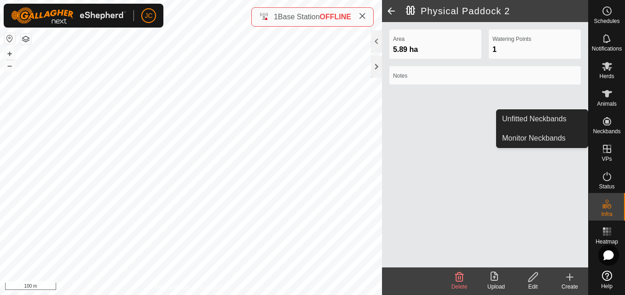
click at [606, 129] on span "Neckbands" at bounding box center [607, 132] width 28 height 6
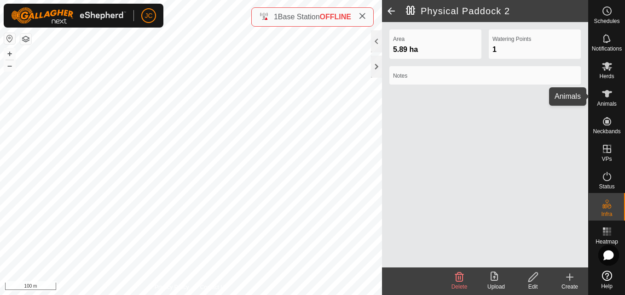
click at [605, 93] on icon at bounding box center [607, 93] width 10 height 7
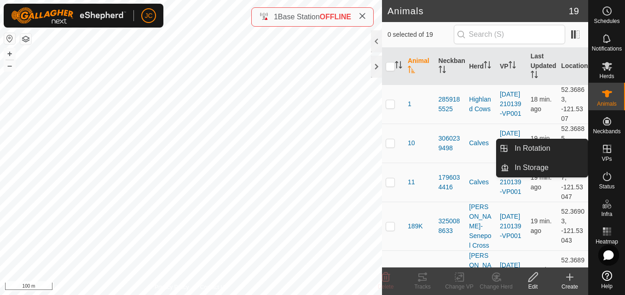
click at [609, 148] on icon at bounding box center [606, 149] width 11 height 11
click at [565, 154] on link "In Rotation" at bounding box center [548, 148] width 79 height 18
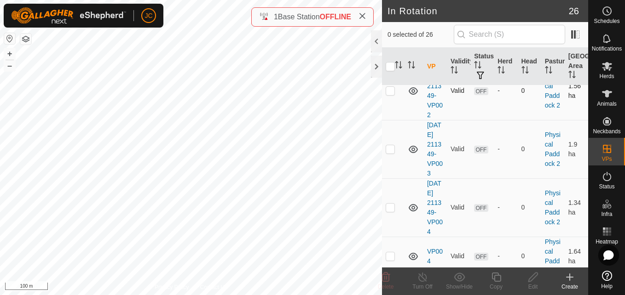
scroll to position [965, 0]
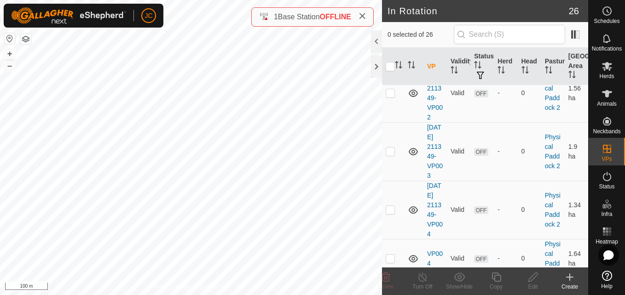
click at [392, 64] on td at bounding box center [393, 35] width 22 height 58
checkbox input "false"
checkbox input "true"
checkbox input "false"
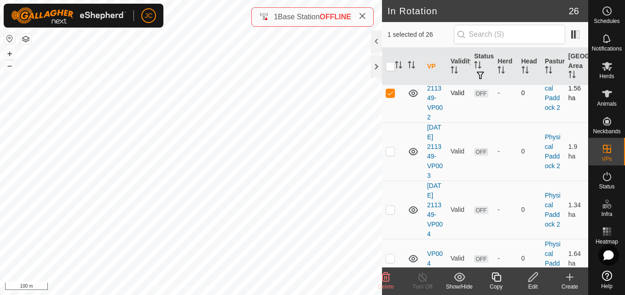
checkbox input "false"
checkbox input "true"
click at [385, 64] on td at bounding box center [393, 35] width 22 height 58
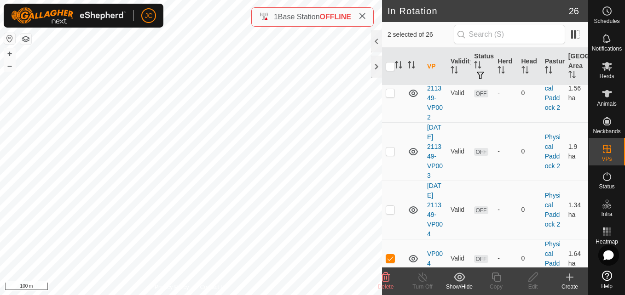
click at [385, 64] on td at bounding box center [393, 35] width 22 height 58
checkbox input "false"
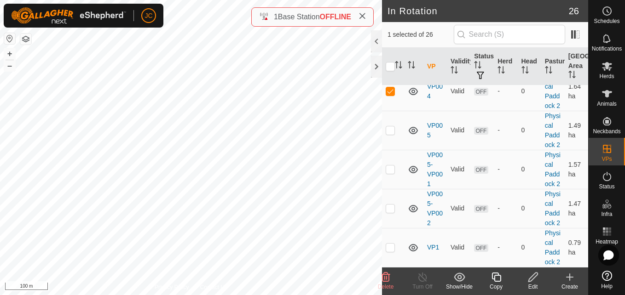
scroll to position [1190, 0]
click at [391, 111] on td at bounding box center [393, 91] width 22 height 39
checkbox input "false"
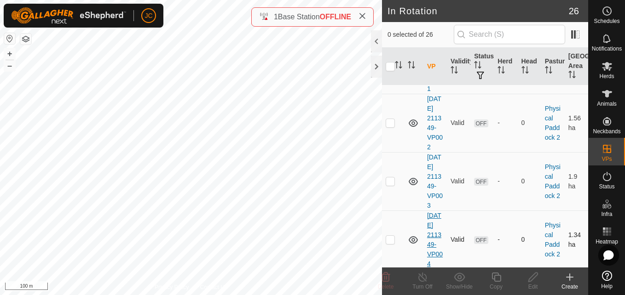
scroll to position [934, 0]
click at [391, 69] on p-checkbox at bounding box center [389, 65] width 9 height 7
checkbox input "false"
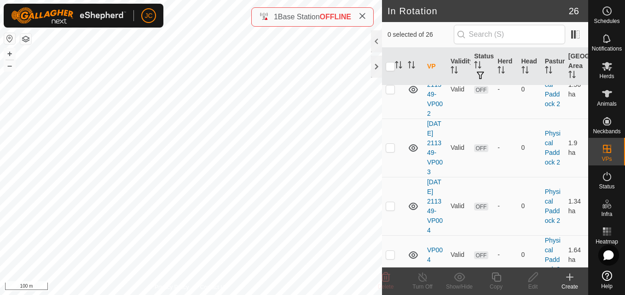
scroll to position [969, 0]
click at [391, 92] on p-tablecheckbox at bounding box center [389, 88] width 9 height 7
checkbox input "true"
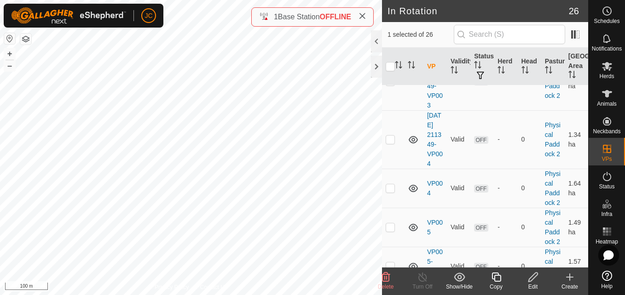
scroll to position [1036, 0]
click at [393, 110] on td at bounding box center [393, 81] width 22 height 58
checkbox input "true"
click at [389, 26] on p-checkbox at bounding box center [389, 21] width 9 height 7
checkbox input "false"
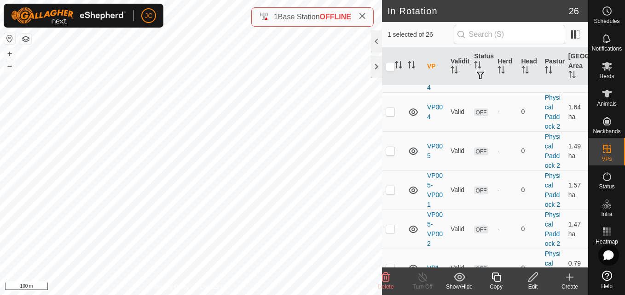
scroll to position [1112, 0]
click at [387, 92] on td at bounding box center [393, 63] width 22 height 58
checkbox input "false"
click at [386, 8] on p-checkbox at bounding box center [389, 3] width 9 height 7
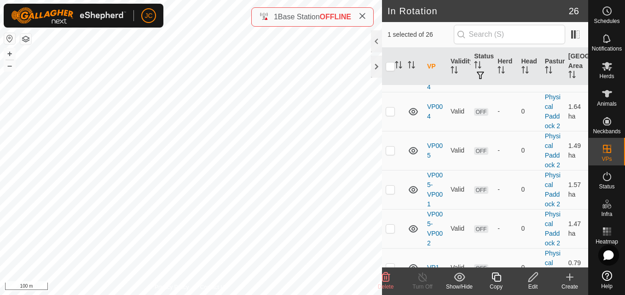
checkbox input "false"
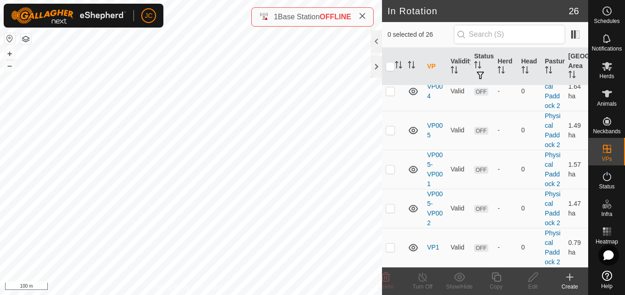
scroll to position [1181, 0]
click at [394, 95] on p-checkbox at bounding box center [389, 90] width 9 height 7
checkbox input "true"
click at [532, 277] on icon at bounding box center [533, 277] width 12 height 11
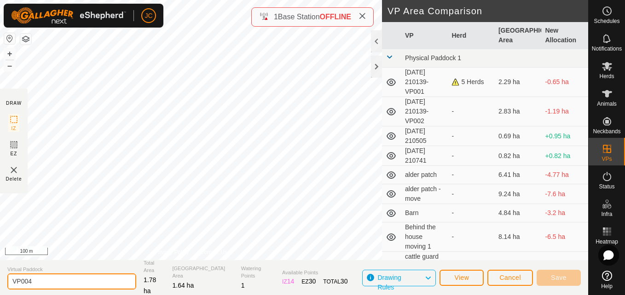
click at [76, 284] on input "VP004" at bounding box center [71, 282] width 129 height 16
type input "VP001"
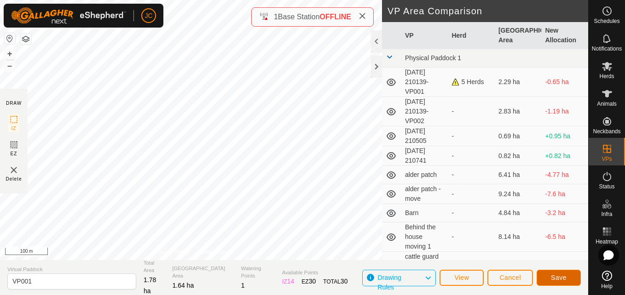
click at [555, 276] on span "Save" at bounding box center [559, 277] width 16 height 7
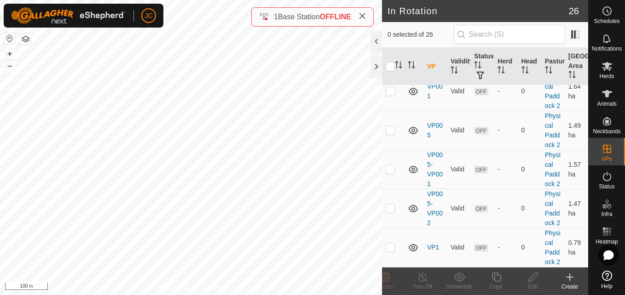
scroll to position [1161, 0]
click at [387, 72] on td at bounding box center [393, 42] width 22 height 58
checkbox input "false"
checkbox input "true"
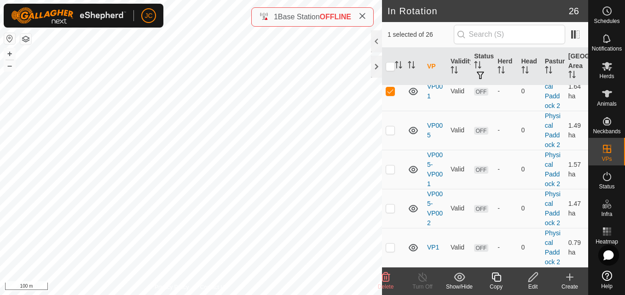
checkbox input "false"
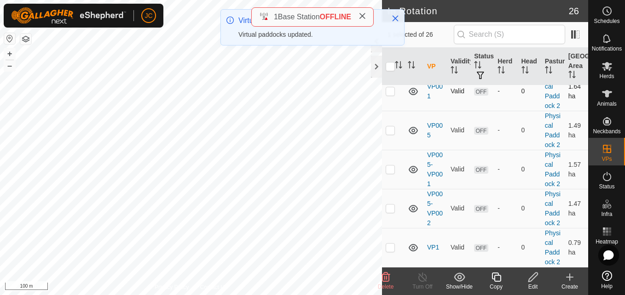
scroll to position [1127, 0]
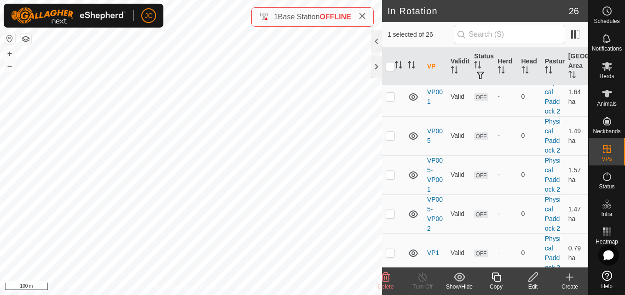
click at [540, 278] on edit-svg-icon at bounding box center [532, 277] width 37 height 11
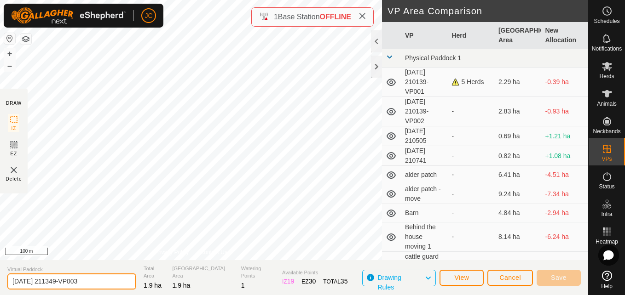
click at [96, 282] on input "2025-08-16 211349-VP003" at bounding box center [71, 282] width 129 height 16
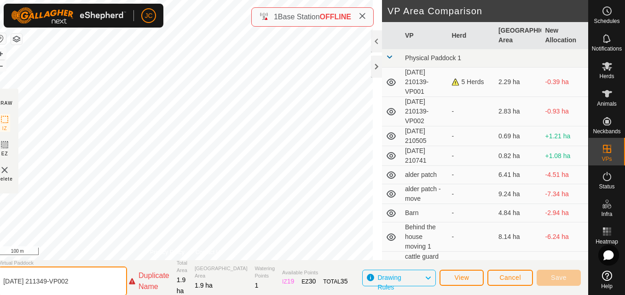
click at [72, 280] on input "2025-08-16 211349-VP002" at bounding box center [62, 281] width 129 height 29
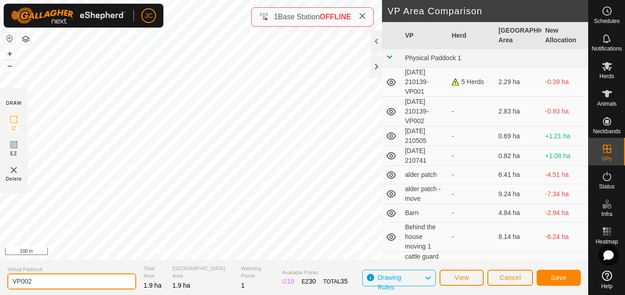
type input "VP002"
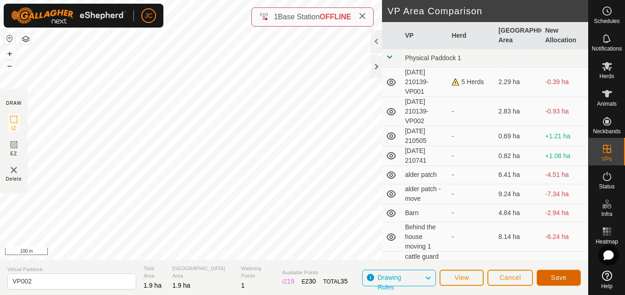
click at [542, 284] on button "Save" at bounding box center [558, 278] width 44 height 16
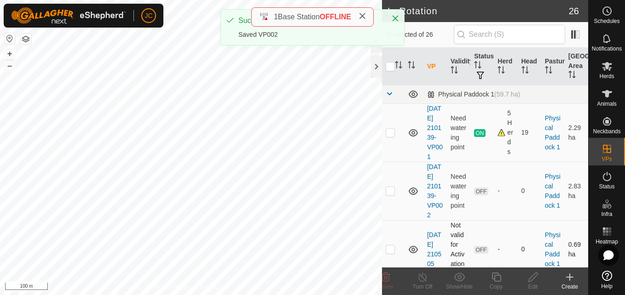
checkbox input "true"
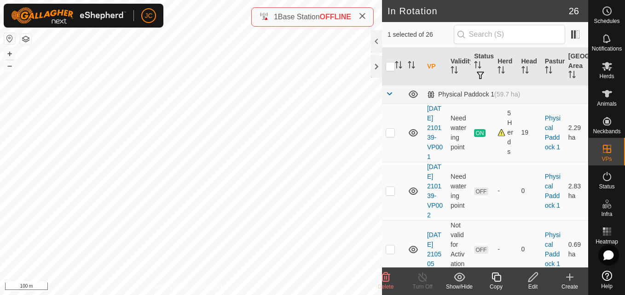
checkbox input "true"
checkbox input "false"
checkbox input "true"
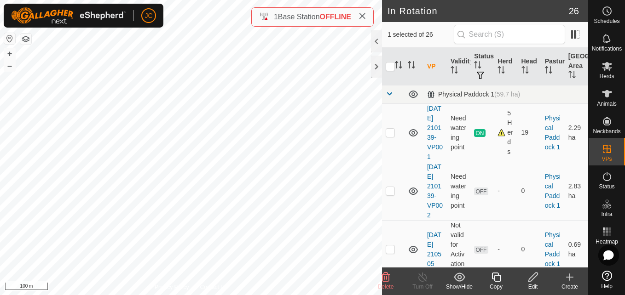
checkbox input "false"
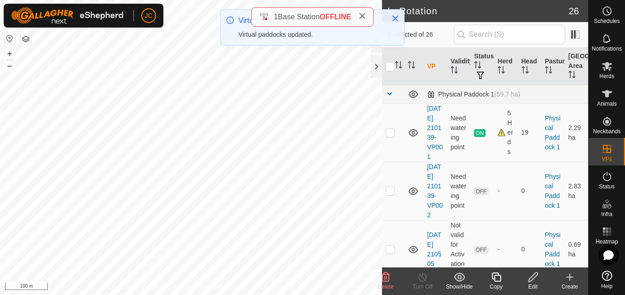
click at [526, 279] on edit-svg-icon at bounding box center [532, 277] width 37 height 11
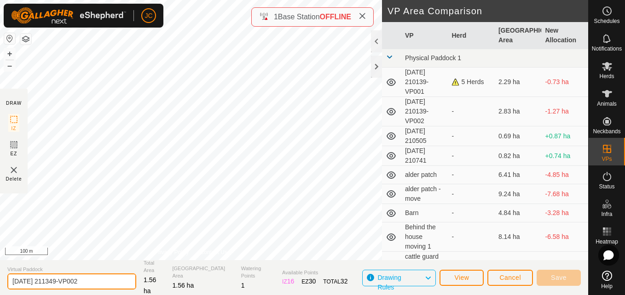
click at [96, 276] on input "2025-08-16 211349-VP002" at bounding box center [71, 282] width 129 height 16
type input "VP003"
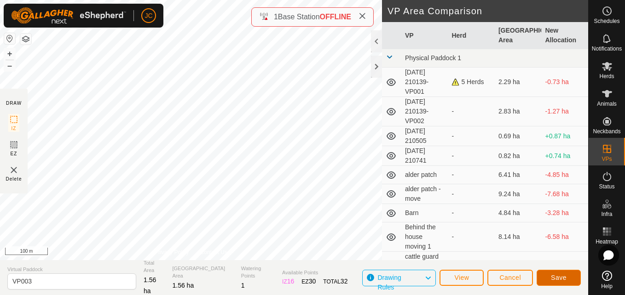
click at [561, 277] on span "Save" at bounding box center [559, 277] width 16 height 7
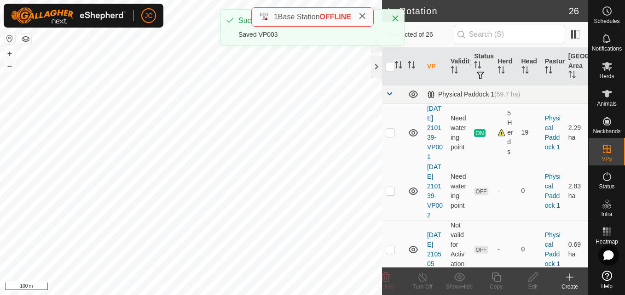
checkbox input "true"
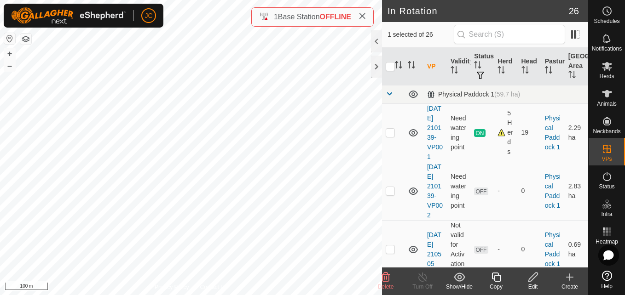
checkbox input "true"
checkbox input "false"
click at [537, 285] on div "Edit" at bounding box center [532, 287] width 37 height 8
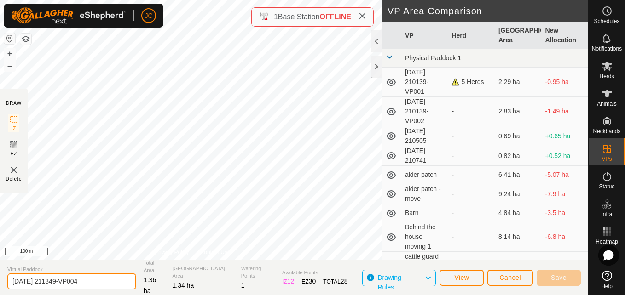
click at [71, 282] on input "2025-08-16 211349-VP004" at bounding box center [71, 282] width 129 height 16
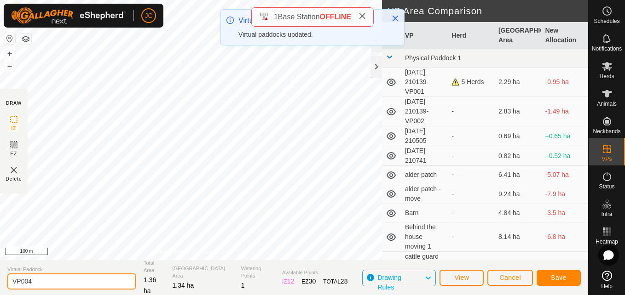
type input "VP004"
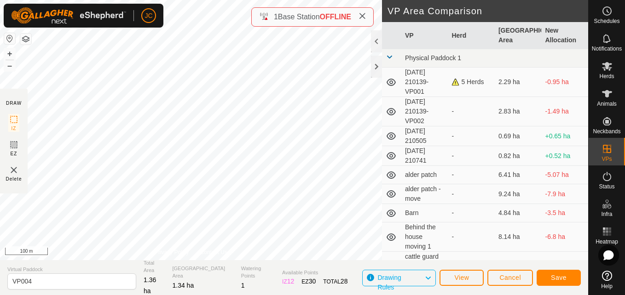
click at [624, 261] on html "JC Schedules Notifications Herds Animals Neckbands VPs Status Infra Heatmap Hel…" at bounding box center [312, 147] width 625 height 295
click at [559, 270] on button "Save" at bounding box center [558, 278] width 44 height 16
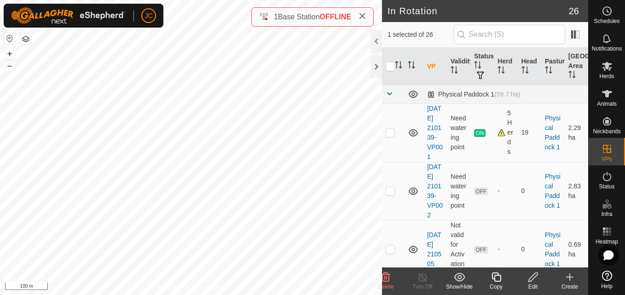
checkbox input "false"
checkbox input "true"
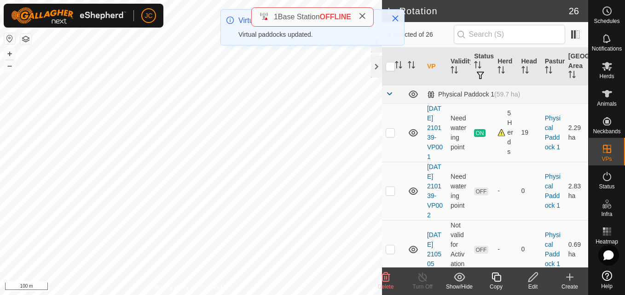
click at [390, 282] on icon at bounding box center [385, 277] width 11 height 11
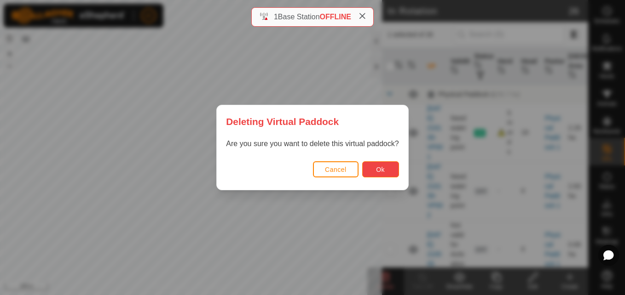
click at [378, 169] on span "Ok" at bounding box center [380, 169] width 9 height 7
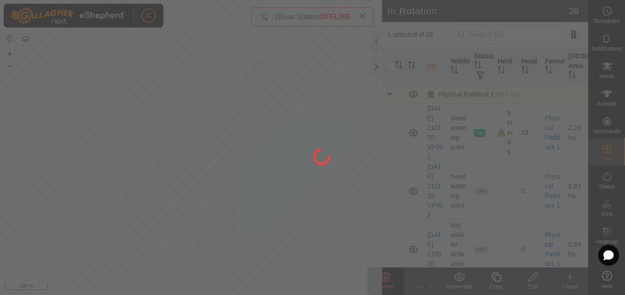
checkbox input "false"
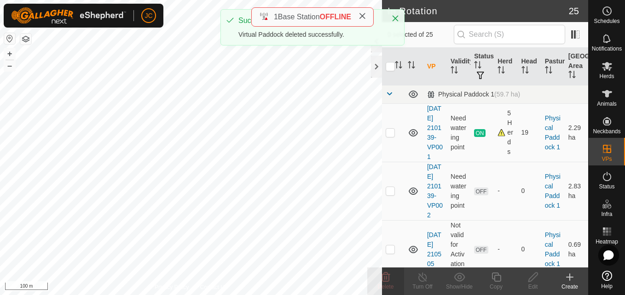
checkbox input "true"
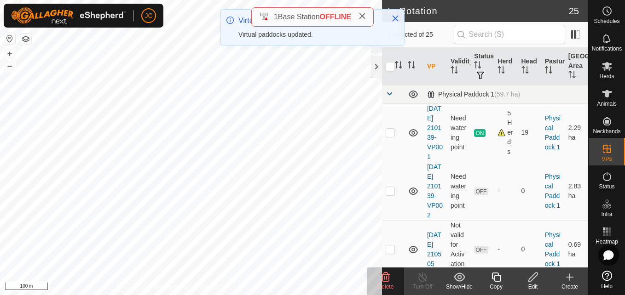
click at [530, 288] on div "Edit" at bounding box center [532, 287] width 37 height 8
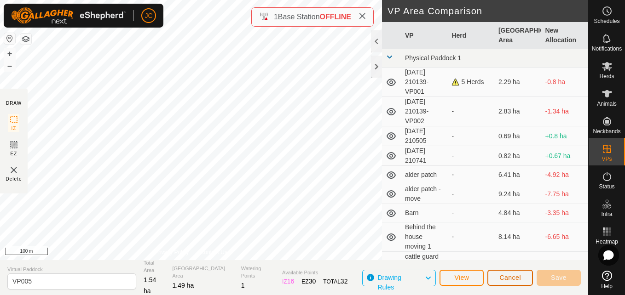
click at [500, 281] on span "Cancel" at bounding box center [510, 277] width 22 height 7
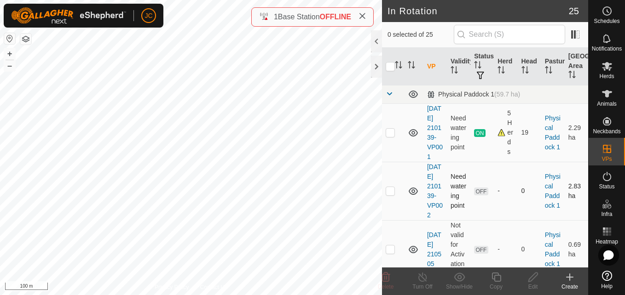
checkbox input "true"
checkbox input "false"
checkbox input "true"
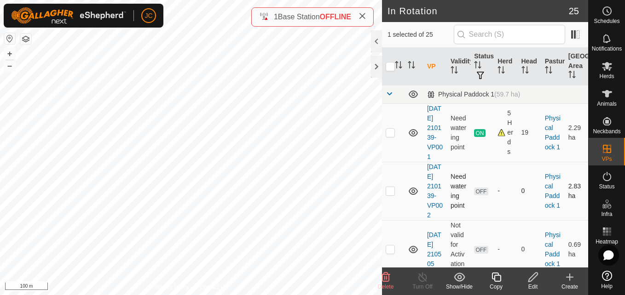
checkbox input "true"
checkbox input "false"
click at [536, 277] on icon at bounding box center [533, 277] width 12 height 11
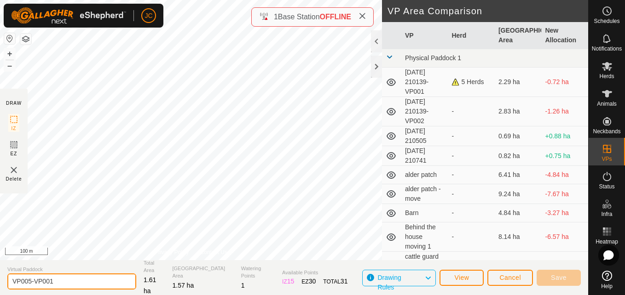
click at [100, 282] on input "VP005-VP001" at bounding box center [71, 282] width 129 height 16
type input "VP006"
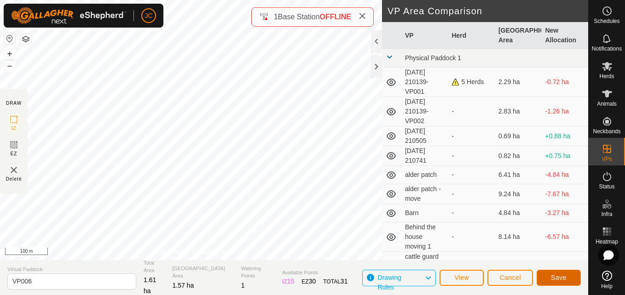
click at [542, 279] on button "Save" at bounding box center [558, 278] width 44 height 16
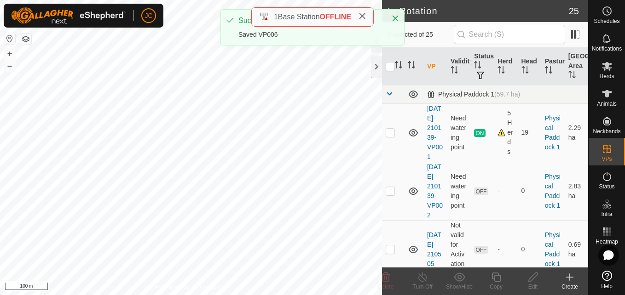
checkbox input "true"
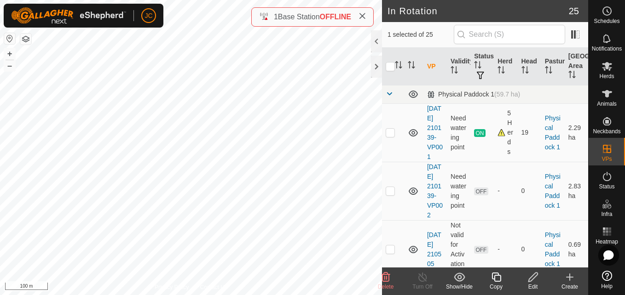
click at [531, 283] on div "Edit" at bounding box center [532, 287] width 37 height 8
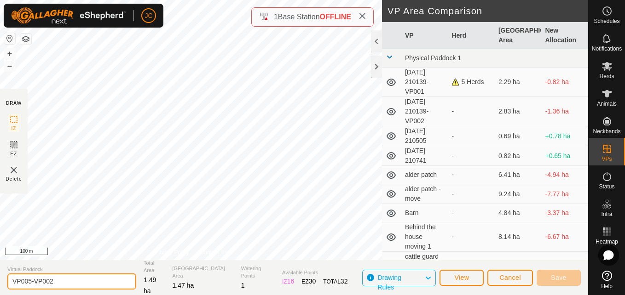
click at [75, 284] on input "VP005-VP002" at bounding box center [71, 282] width 129 height 16
click at [36, 282] on input "VP005-VP007" at bounding box center [71, 282] width 129 height 16
type input "VP007"
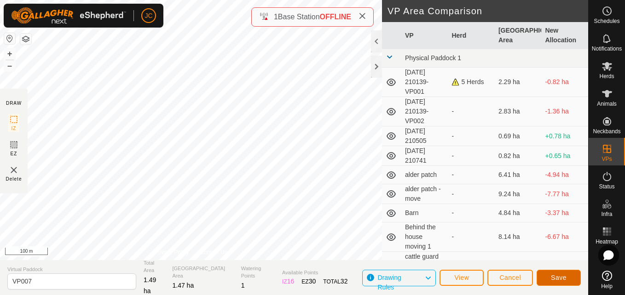
click at [560, 280] on span "Save" at bounding box center [559, 277] width 16 height 7
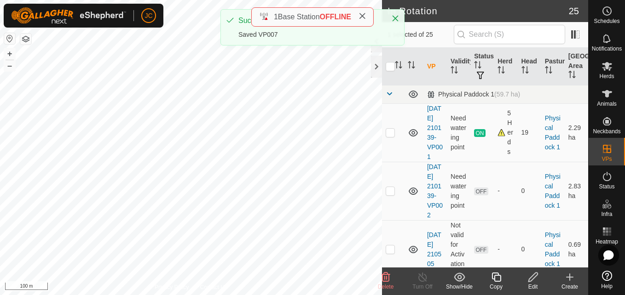
checkbox input "false"
checkbox input "true"
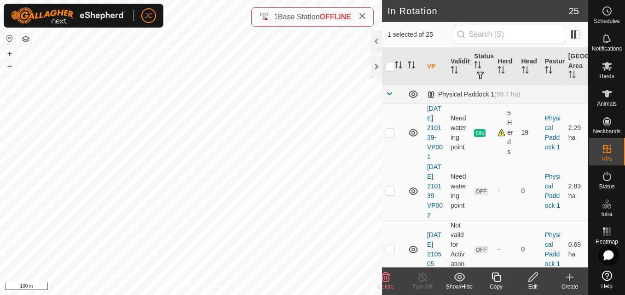
checkbox input "true"
checkbox input "false"
checkbox input "true"
checkbox input "false"
checkbox input "true"
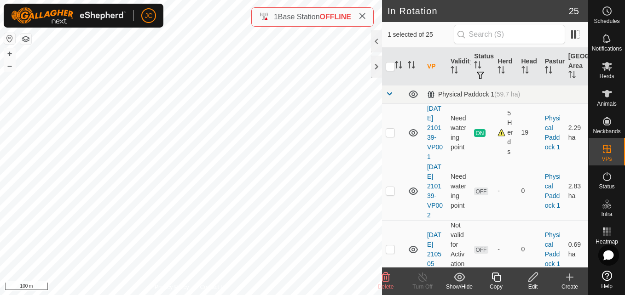
checkbox input "false"
checkbox input "true"
checkbox input "false"
checkbox input "true"
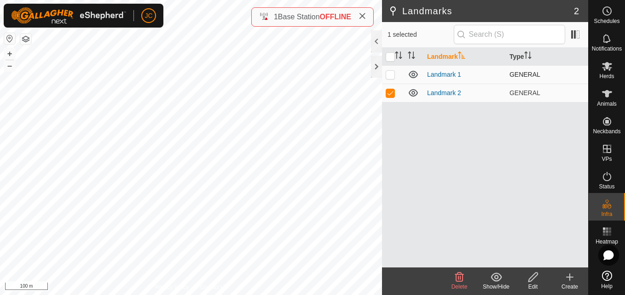
click at [386, 69] on td at bounding box center [393, 74] width 22 height 18
checkbox input "true"
click at [458, 275] on icon at bounding box center [459, 277] width 9 height 9
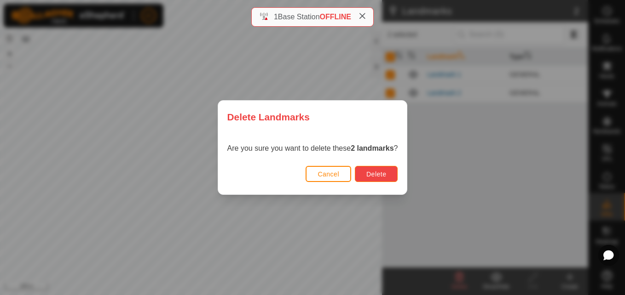
click at [386, 180] on button "Delete" at bounding box center [376, 174] width 43 height 16
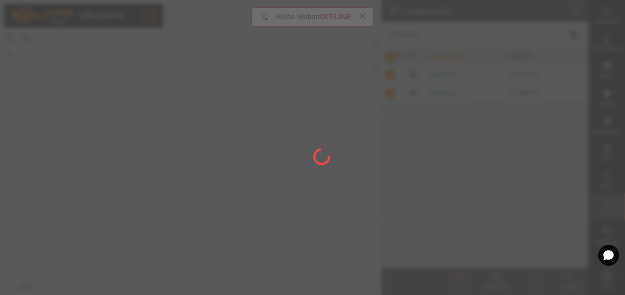
checkbox input "false"
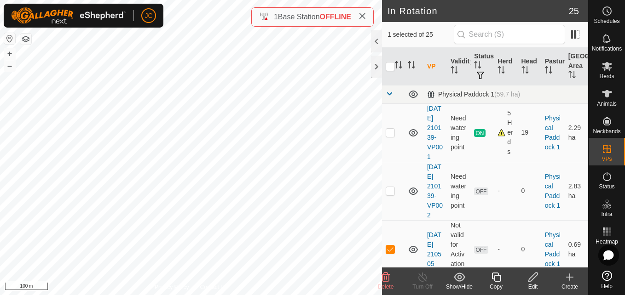
checkbox input "false"
checkbox input "true"
checkbox input "false"
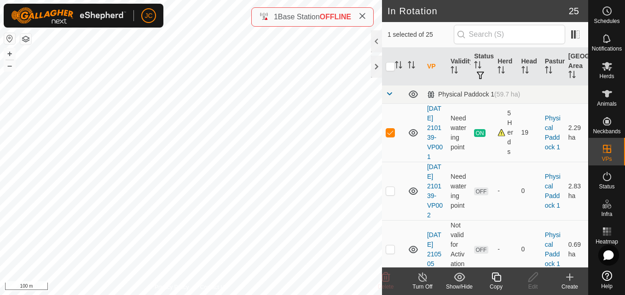
checkbox input "true"
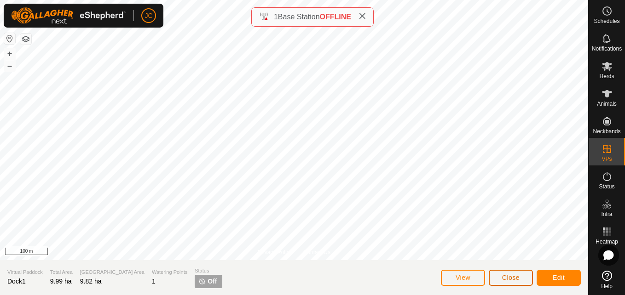
click at [511, 280] on span "Close" at bounding box center [510, 277] width 17 height 7
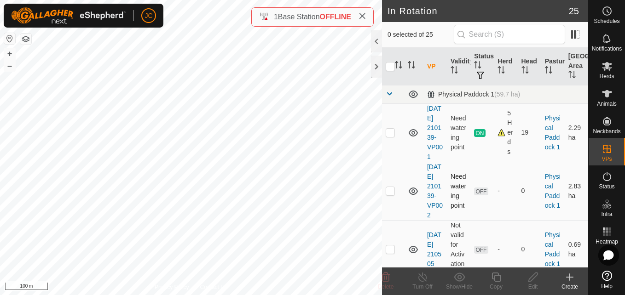
checkbox input "true"
checkbox input "false"
checkbox input "true"
checkbox input "false"
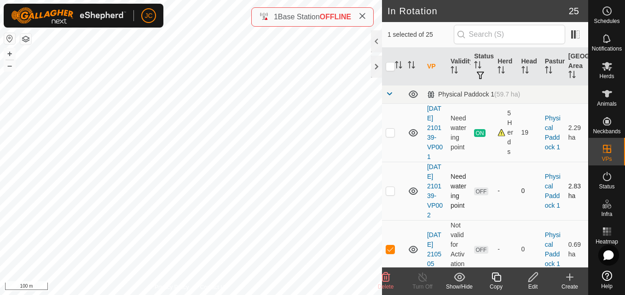
checkbox input "true"
checkbox input "false"
checkbox input "true"
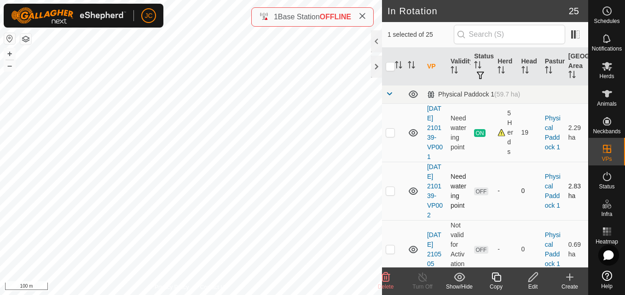
checkbox input "true"
checkbox input "false"
checkbox input "true"
checkbox input "false"
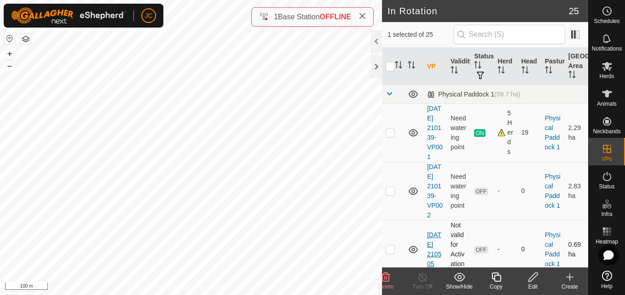
checkbox input "false"
checkbox input "true"
checkbox input "false"
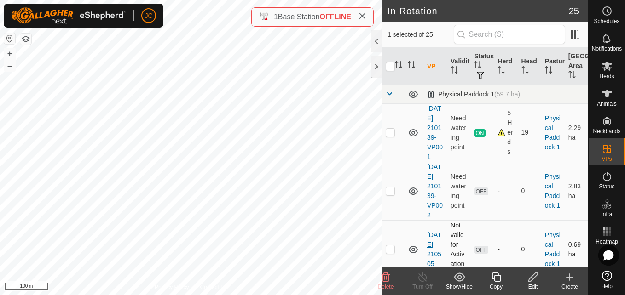
checkbox input "false"
click at [390, 281] on icon at bounding box center [385, 277] width 11 height 11
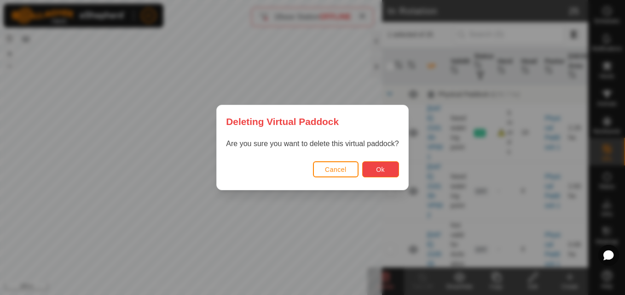
click at [383, 175] on button "Ok" at bounding box center [380, 169] width 37 height 16
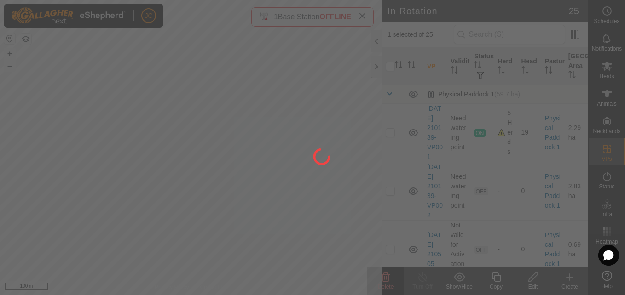
checkbox input "false"
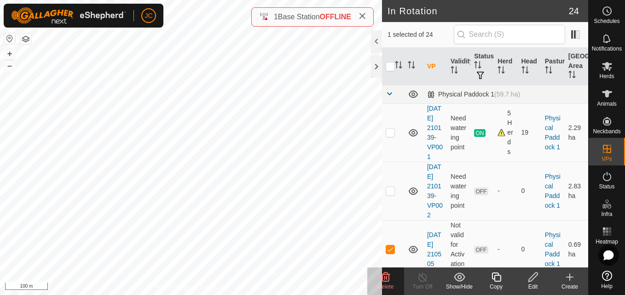
click at [389, 285] on span "Delete" at bounding box center [386, 287] width 16 height 6
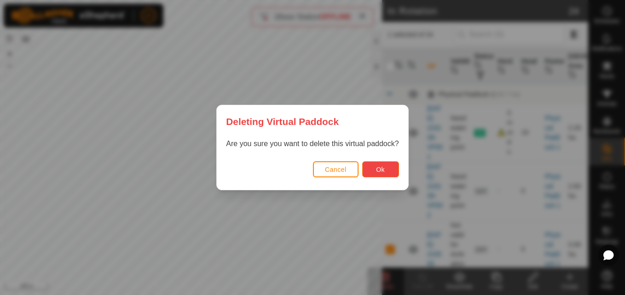
click at [380, 174] on button "Ok" at bounding box center [380, 169] width 37 height 16
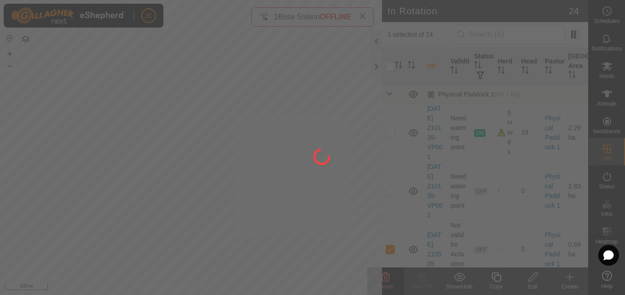
checkbox input "false"
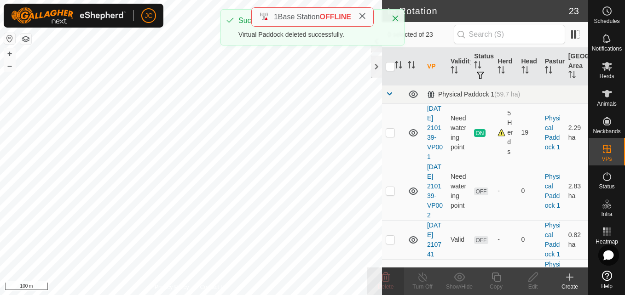
checkbox input "true"
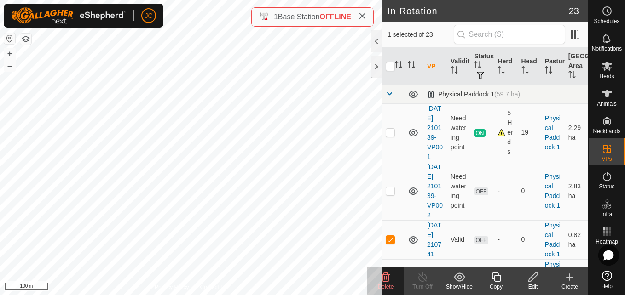
checkbox input "true"
checkbox input "false"
click at [492, 282] on icon at bounding box center [496, 277] width 12 height 11
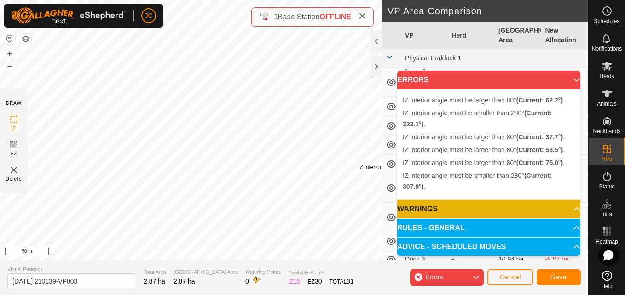
click at [358, 163] on div "IZ interior angle must be larger than 80° (Current: 37.7°) ." at bounding box center [427, 167] width 139 height 8
click at [328, 160] on div "IZ interior angle must be smaller than 280° (Current: 323.1°) ." at bounding box center [402, 164] width 149 height 8
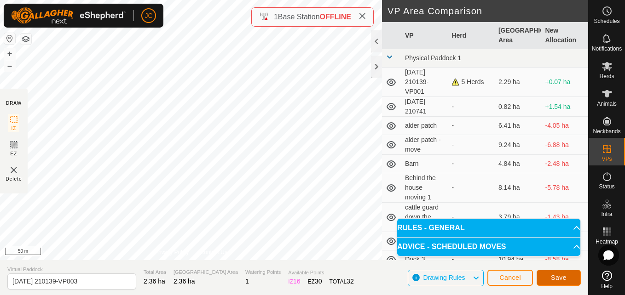
click at [576, 277] on button "Save" at bounding box center [558, 278] width 44 height 16
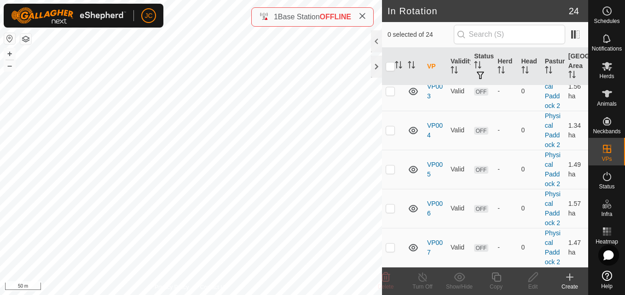
scroll to position [882, 0]
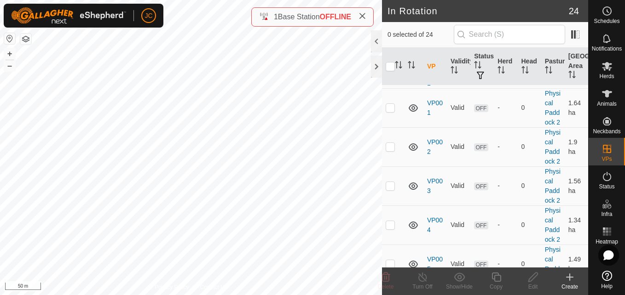
click at [391, 63] on p-checkbox at bounding box center [389, 58] width 9 height 7
click at [394, 63] on p-checkbox at bounding box center [389, 58] width 9 height 7
checkbox input "false"
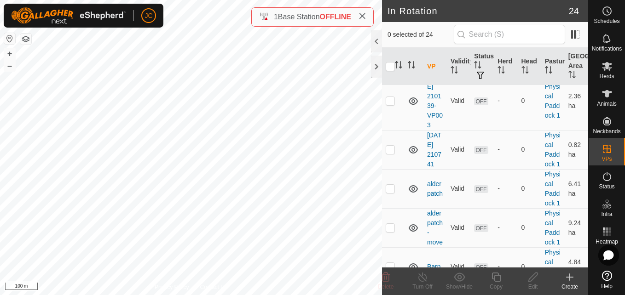
scroll to position [0, 0]
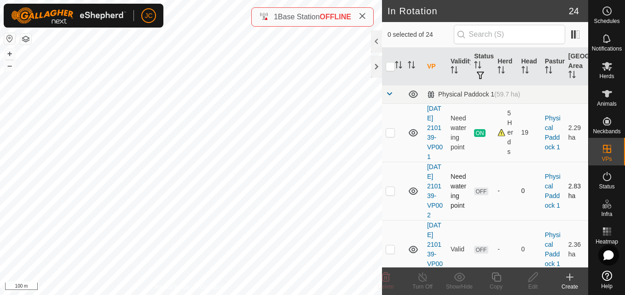
click at [389, 195] on p-checkbox at bounding box center [389, 190] width 9 height 7
checkbox input "true"
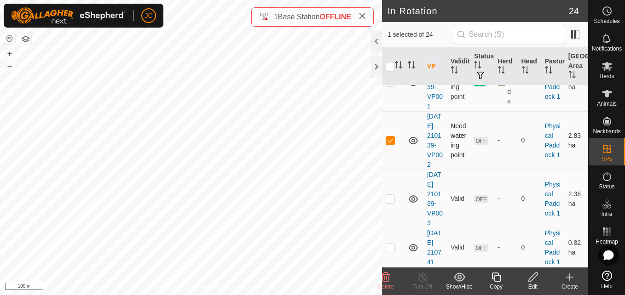
scroll to position [57, 0]
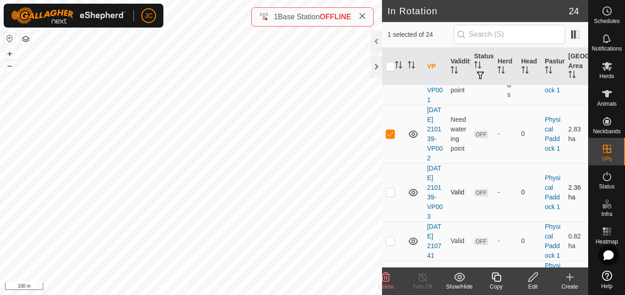
click at [388, 196] on p-checkbox at bounding box center [389, 192] width 9 height 7
checkbox input "true"
click at [386, 138] on p-checkbox at bounding box center [389, 133] width 9 height 7
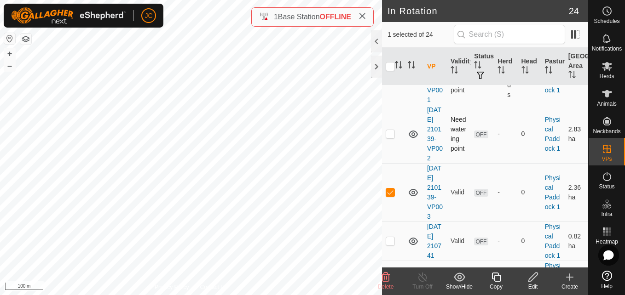
click at [386, 138] on p-checkbox at bounding box center [389, 133] width 9 height 7
checkbox input "true"
click at [387, 221] on td at bounding box center [393, 192] width 22 height 58
checkbox input "false"
click at [386, 281] on icon at bounding box center [385, 277] width 9 height 9
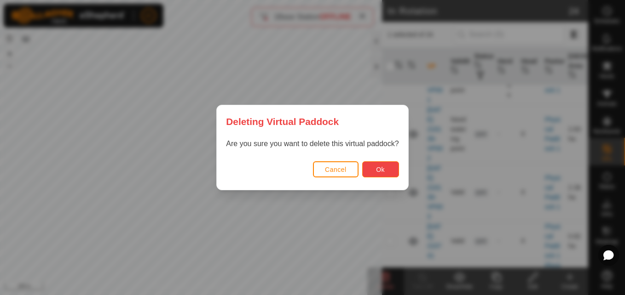
click at [390, 165] on button "Ok" at bounding box center [380, 169] width 37 height 16
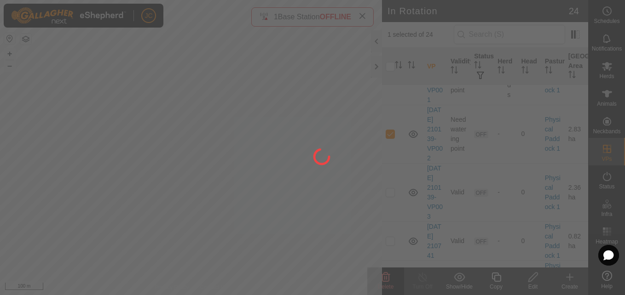
checkbox input "false"
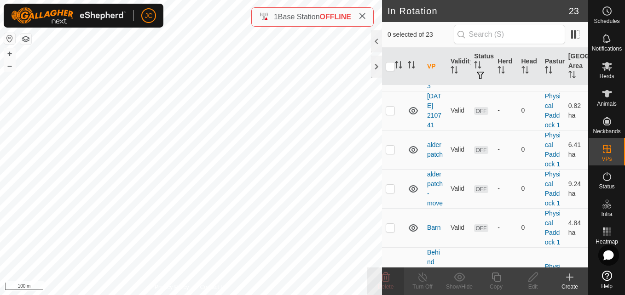
scroll to position [130, 0]
click at [395, 130] on td at bounding box center [393, 110] width 22 height 39
click at [395, 278] on delete-svg-icon at bounding box center [385, 277] width 37 height 11
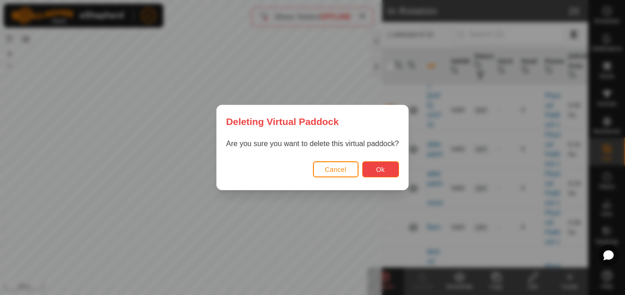
click at [387, 172] on button "Ok" at bounding box center [380, 169] width 37 height 16
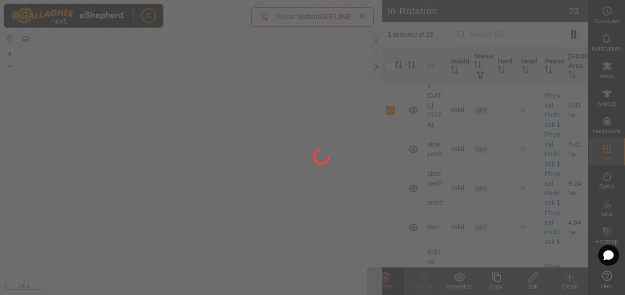
checkbox input "false"
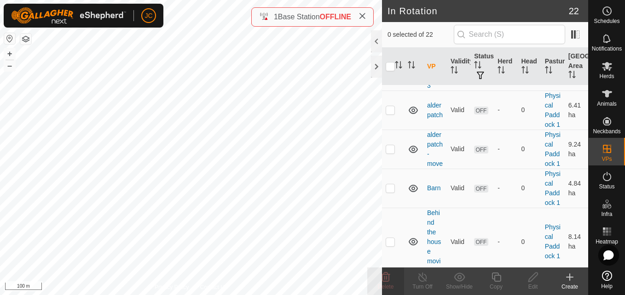
checkbox input "true"
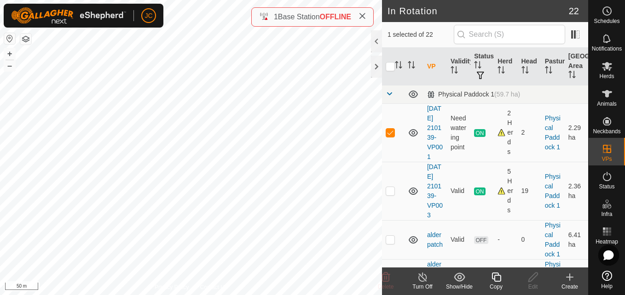
checkbox input "false"
checkbox input "true"
